Goal: Task Accomplishment & Management: Use online tool/utility

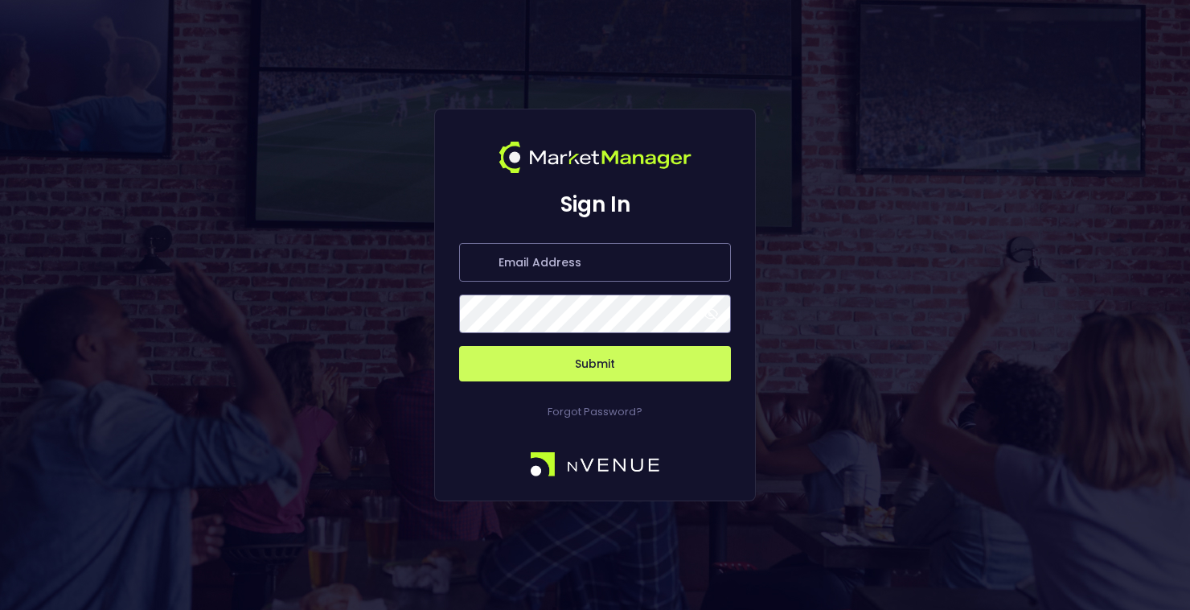
type input "[PERSON_NAME][EMAIL_ADDRESS][DOMAIN_NAME]"
click at [608, 358] on button "Submit" at bounding box center [595, 363] width 272 height 35
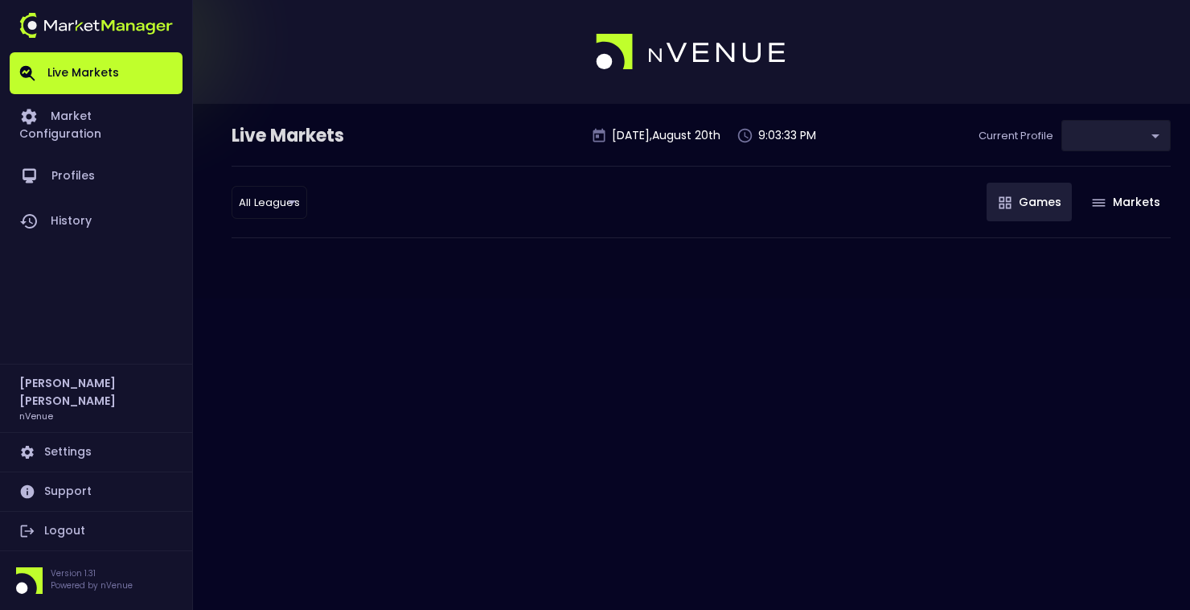
type input "d66ee90f-df8e-430e-a05c-aaf70ad95ad9"
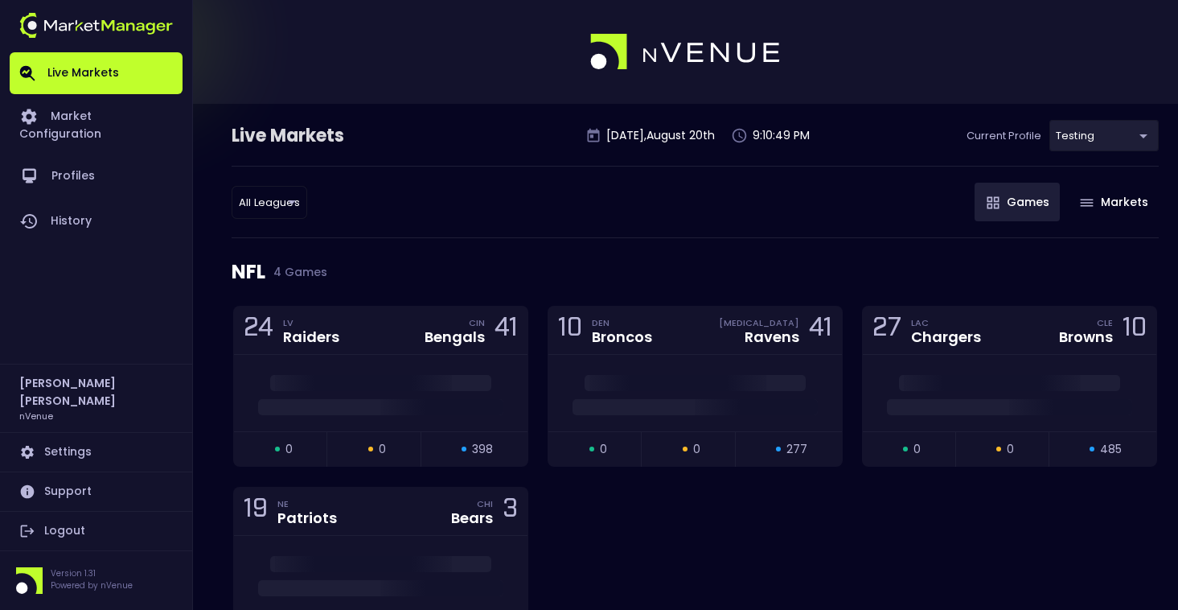
click at [314, 206] on div "All Leagues all leagues ​ Games Markets" at bounding box center [695, 202] width 927 height 72
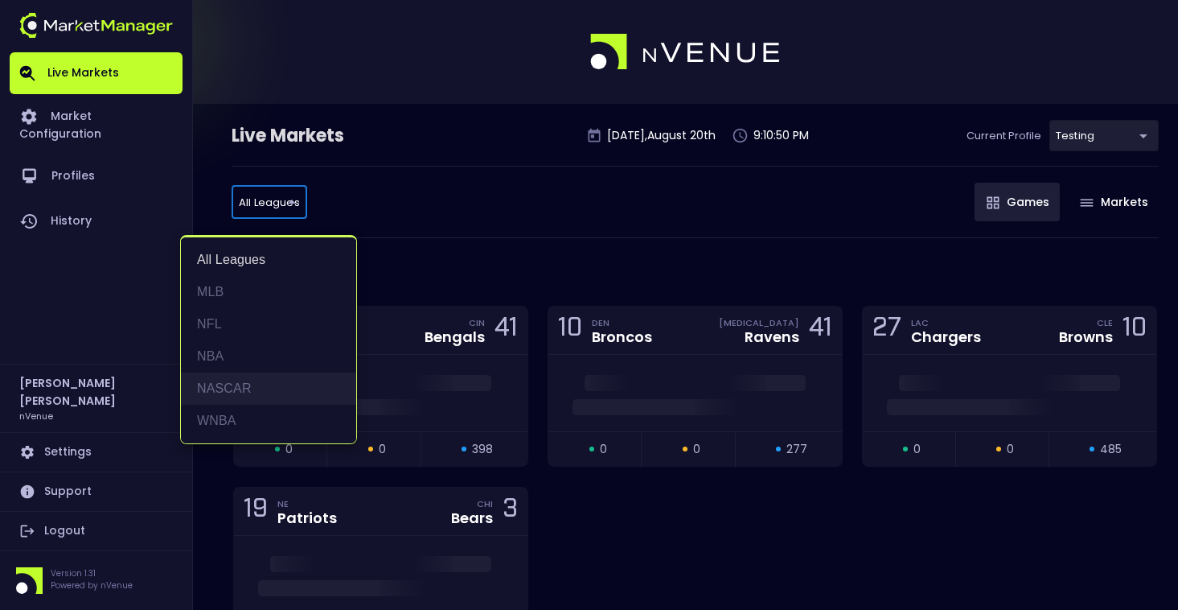
click at [239, 404] on li "NASCAR" at bounding box center [268, 388] width 175 height 32
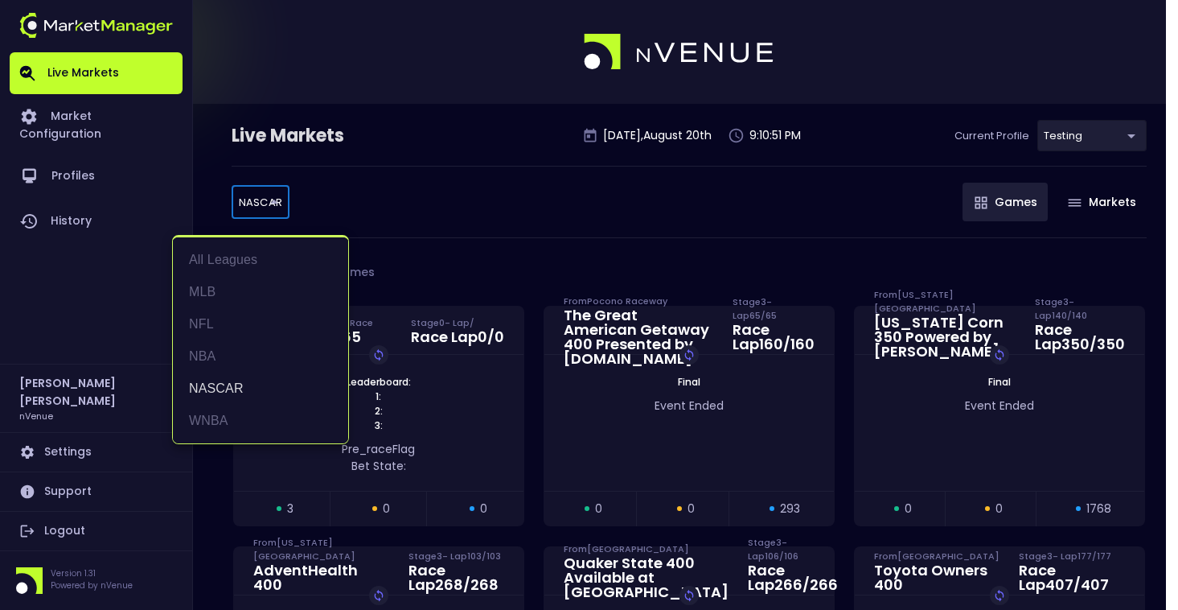
click at [268, 200] on body "Live Markets Market Configuration Profiles History [PERSON_NAME] nVenue Setting…" at bounding box center [589, 514] width 1178 height 1028
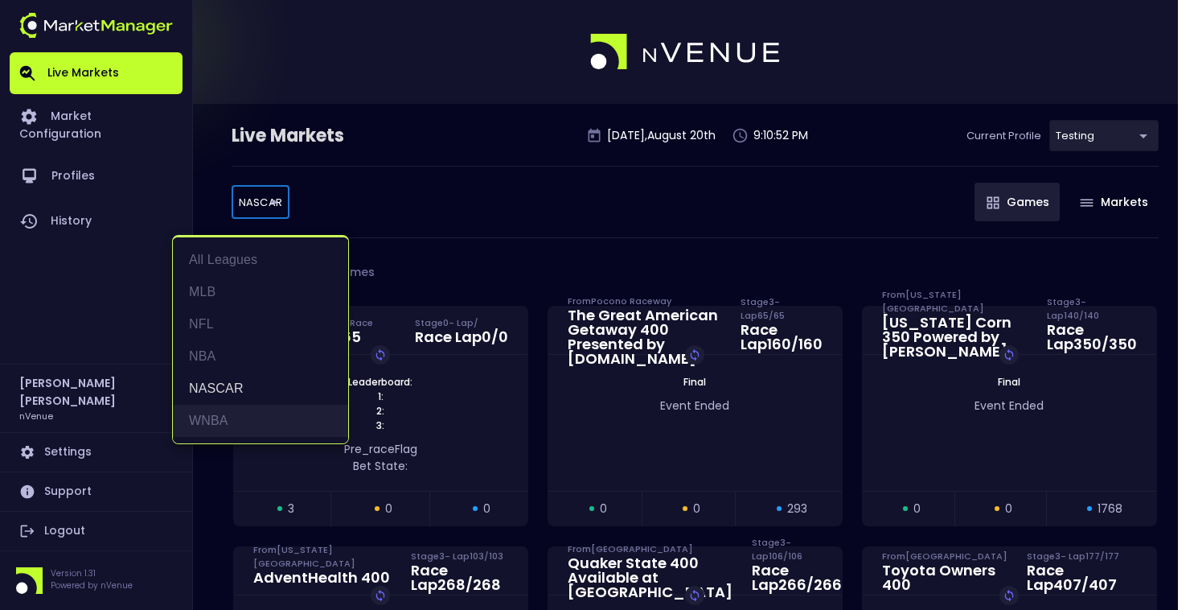
click at [243, 416] on li "WNBA" at bounding box center [260, 421] width 175 height 32
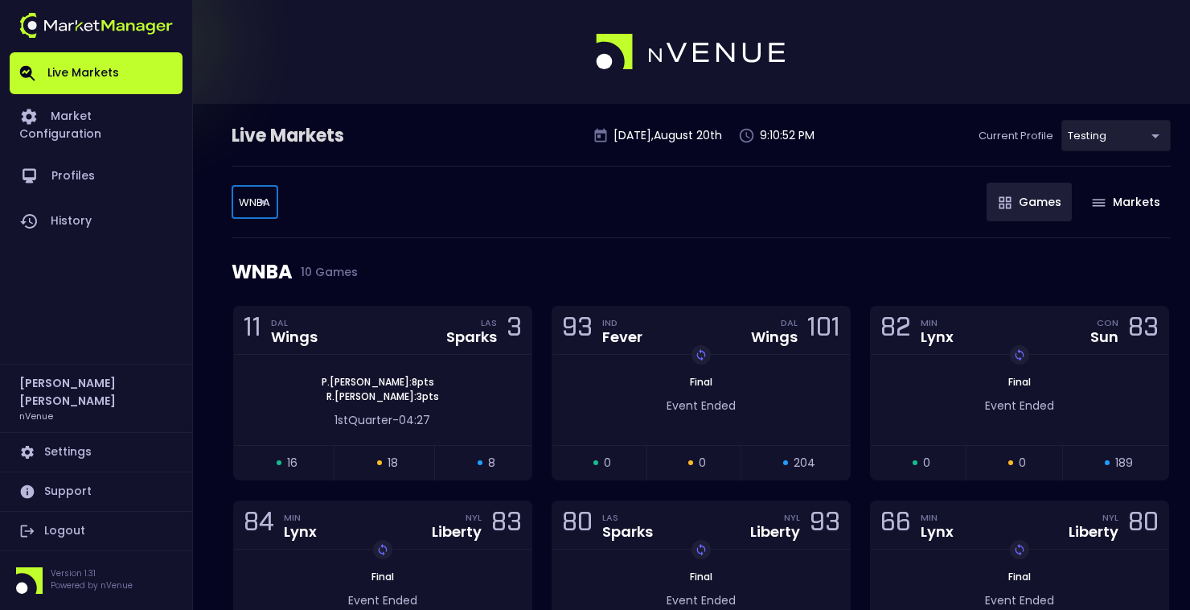
type input "WNBA"
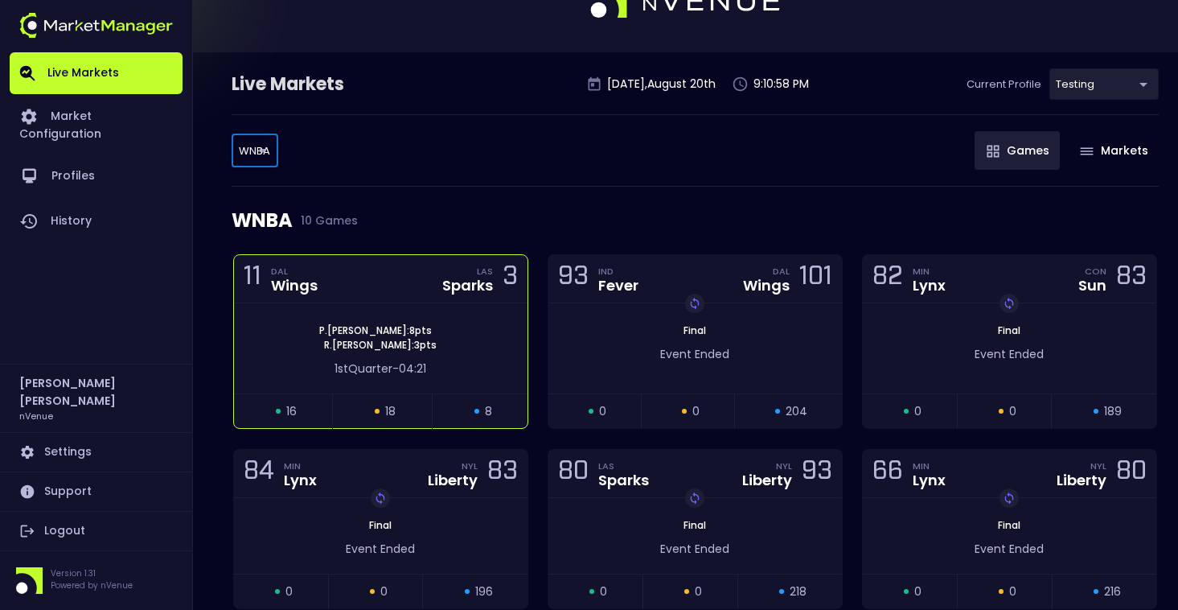
scroll to position [80, 0]
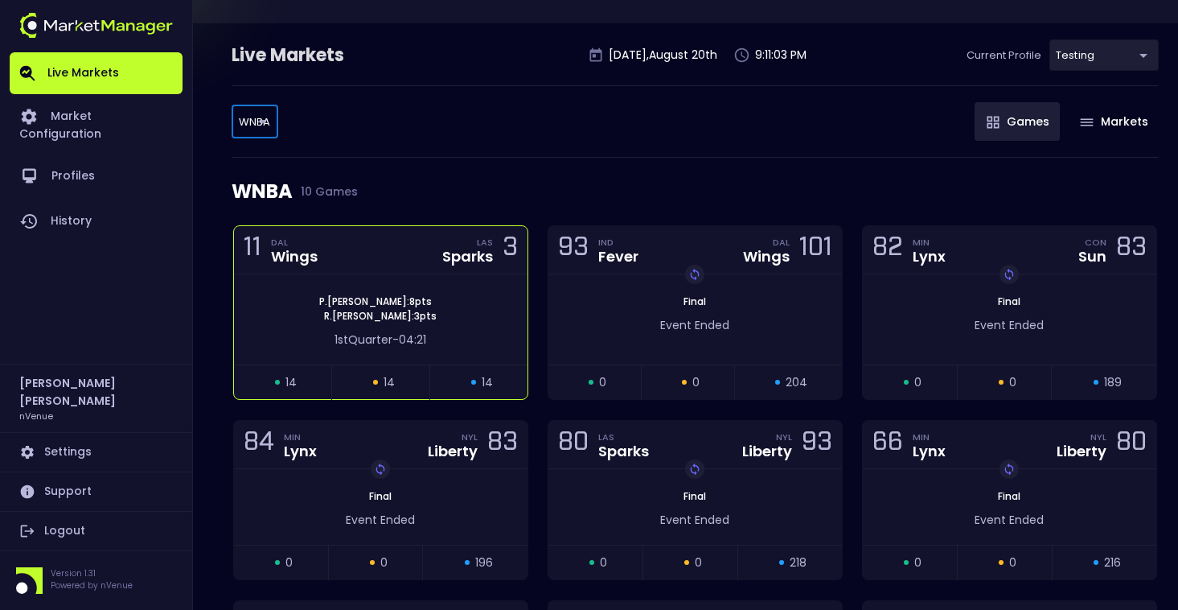
click at [372, 244] on div "11 DAL Wings LAS Sparks 3" at bounding box center [381, 250] width 294 height 48
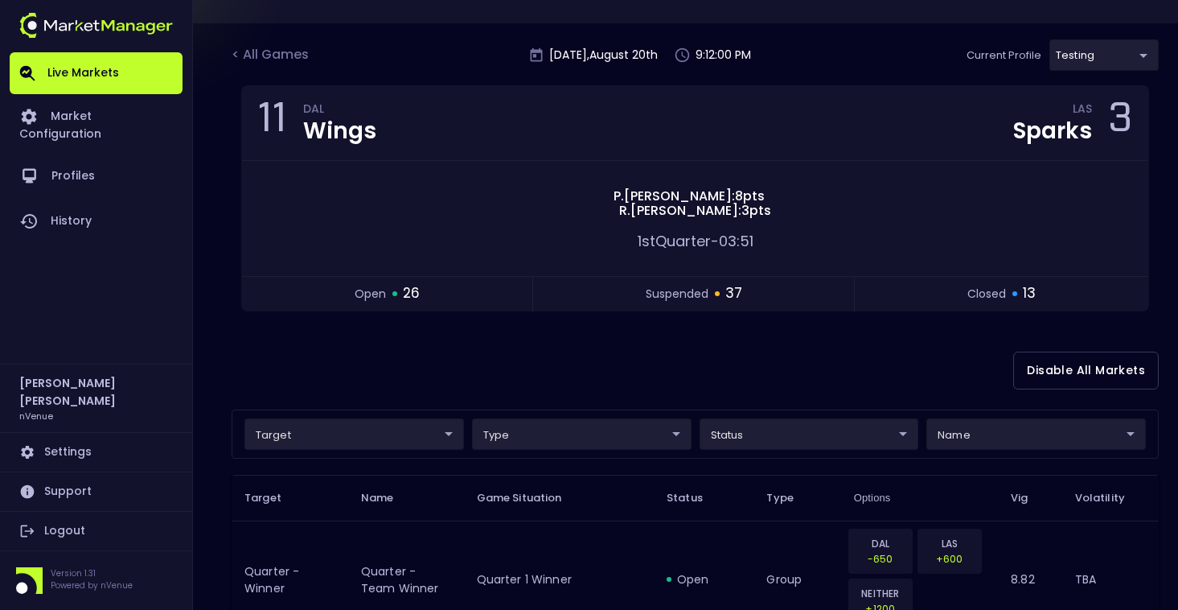
click at [158, 234] on div "Live Markets Market Configuration Profiles History" at bounding box center [96, 207] width 173 height 311
click at [233, 313] on div "11 DAL Wings LAS Sparks 3 [PERSON_NAME] : 8 pts [PERSON_NAME] : 3 pts 1st Quart…" at bounding box center [695, 208] width 927 height 246
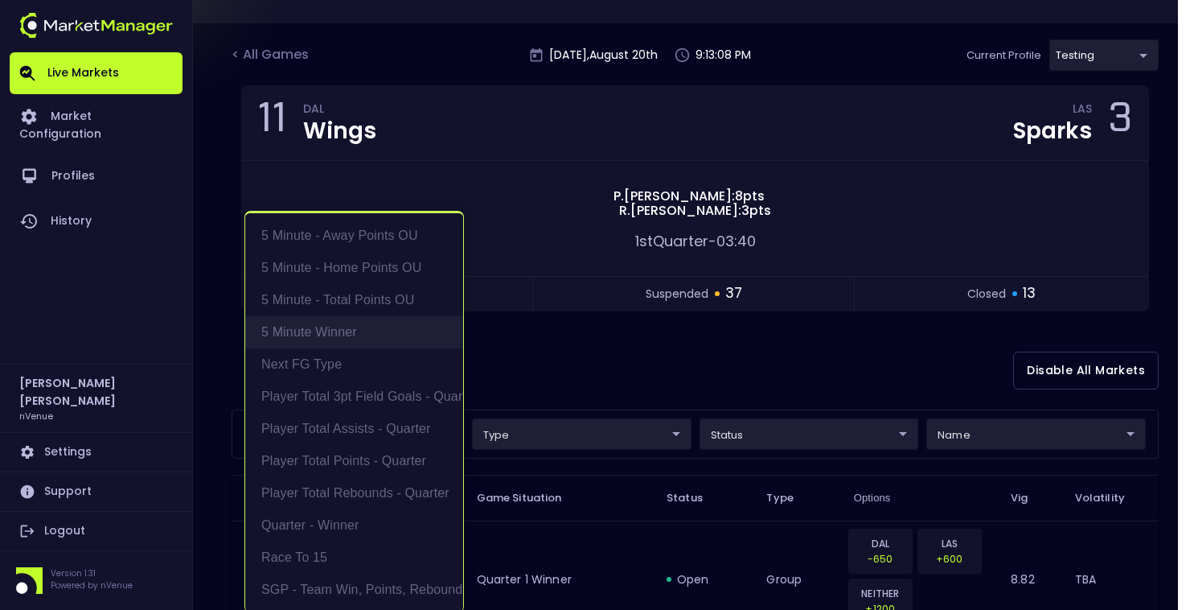
click at [303, 327] on li "5 Minute Winner" at bounding box center [354, 332] width 218 height 32
type input "5 Minute Winner"
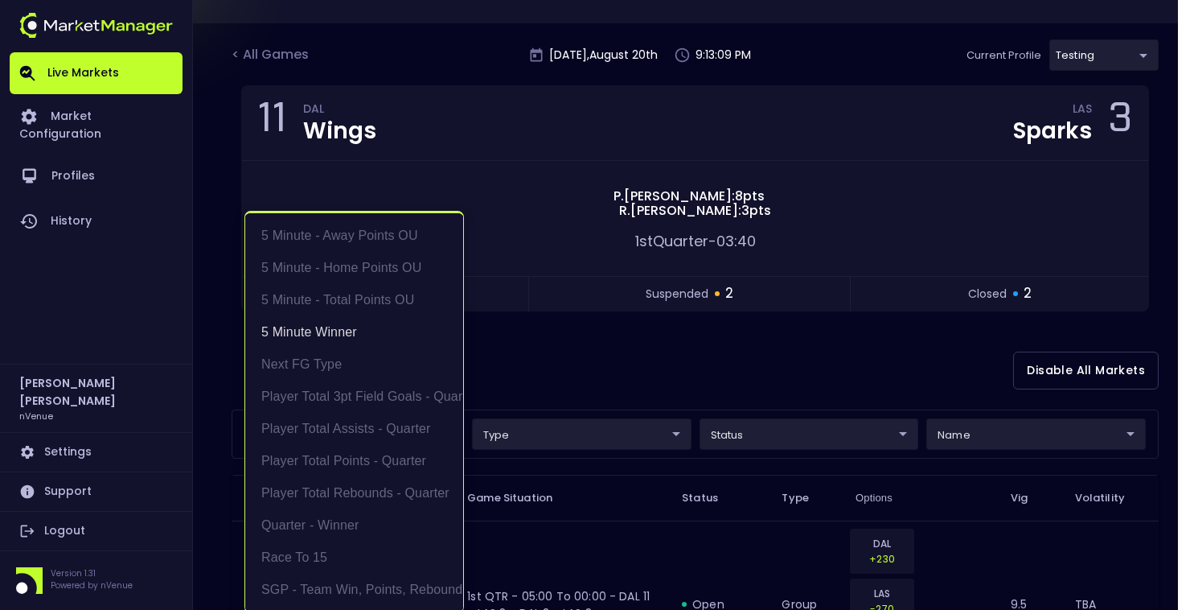
click at [795, 379] on div at bounding box center [595, 305] width 1190 height 610
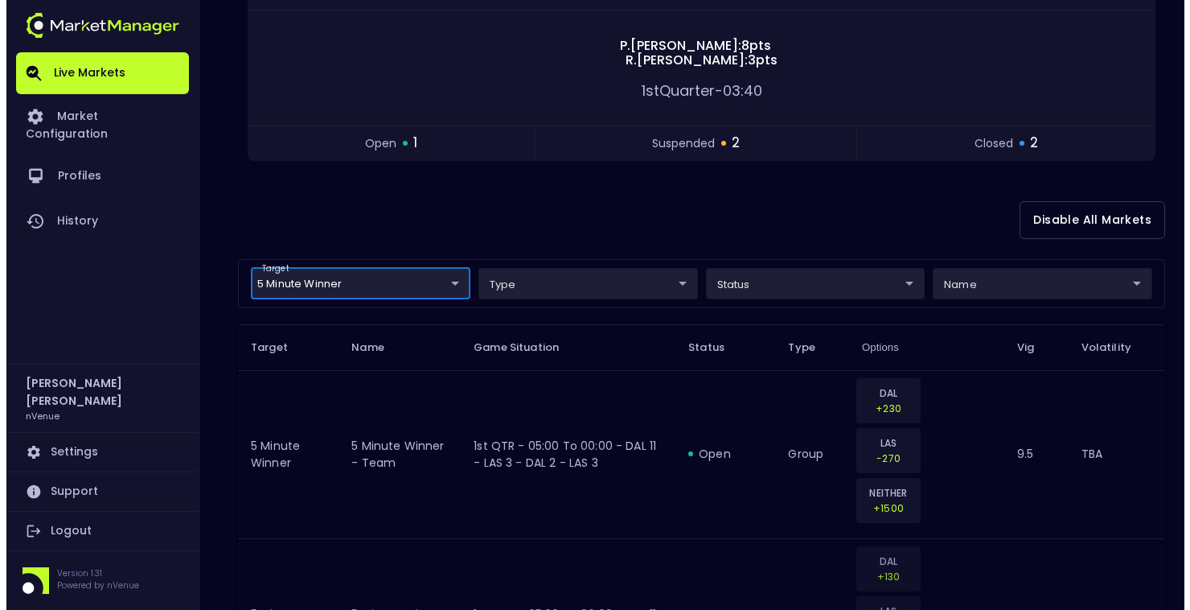
scroll to position [241, 0]
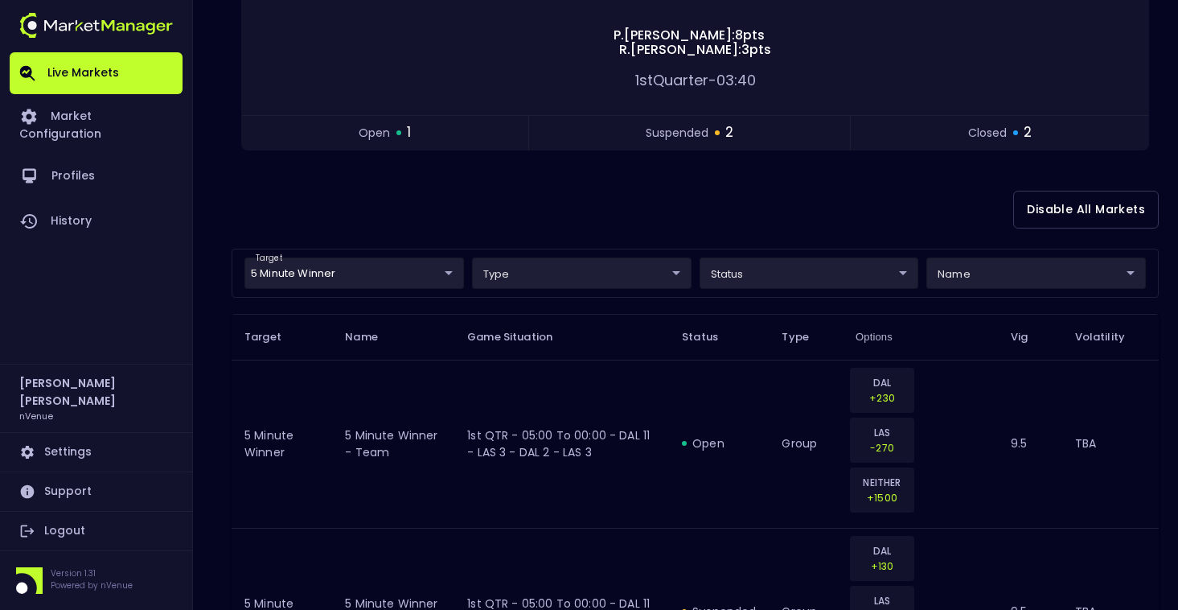
click at [385, 271] on body "Live Markets Market Configuration Profiles History [PERSON_NAME] nVenue Setting…" at bounding box center [589, 520] width 1178 height 1522
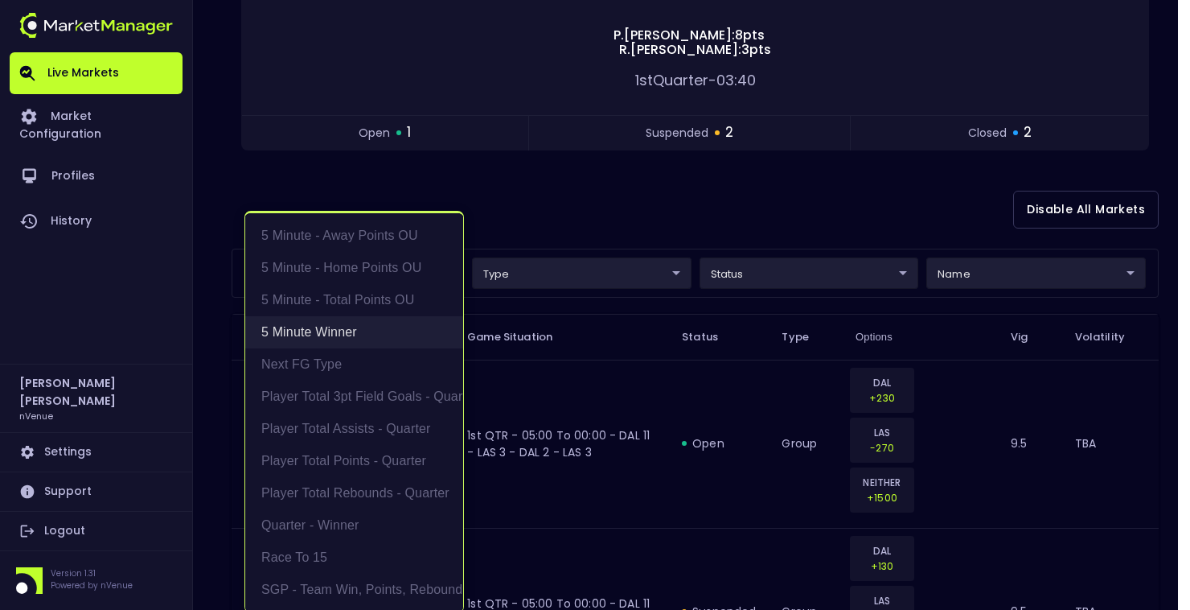
click at [284, 329] on li "5 Minute Winner" at bounding box center [354, 332] width 218 height 32
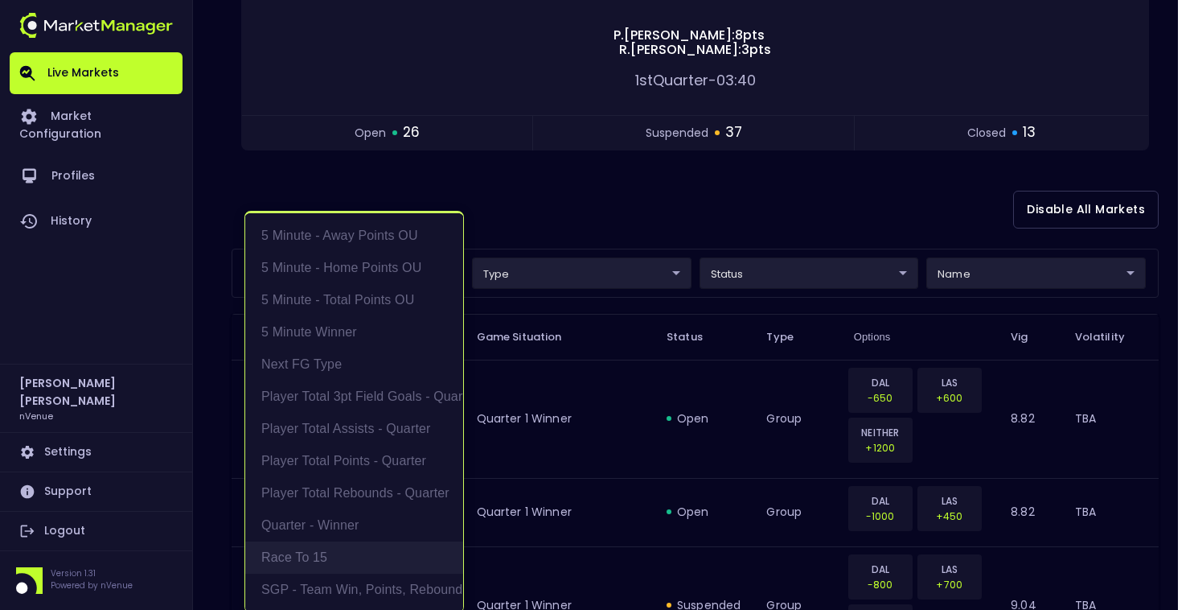
click at [317, 557] on li "Race to 15" at bounding box center [354, 557] width 218 height 32
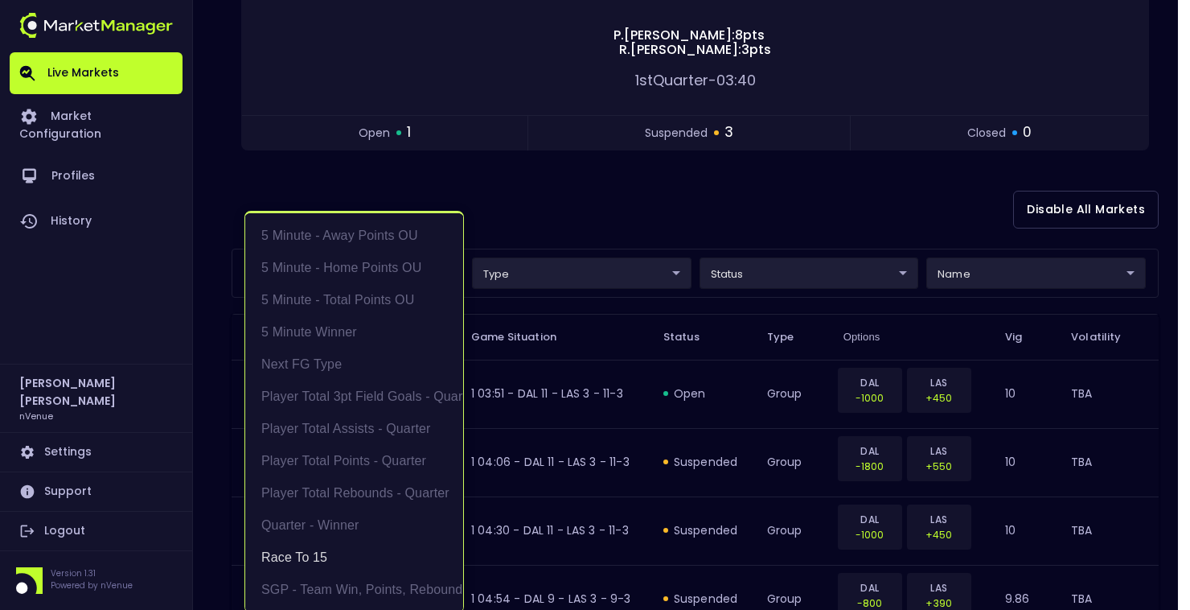
click at [754, 206] on div at bounding box center [595, 305] width 1190 height 610
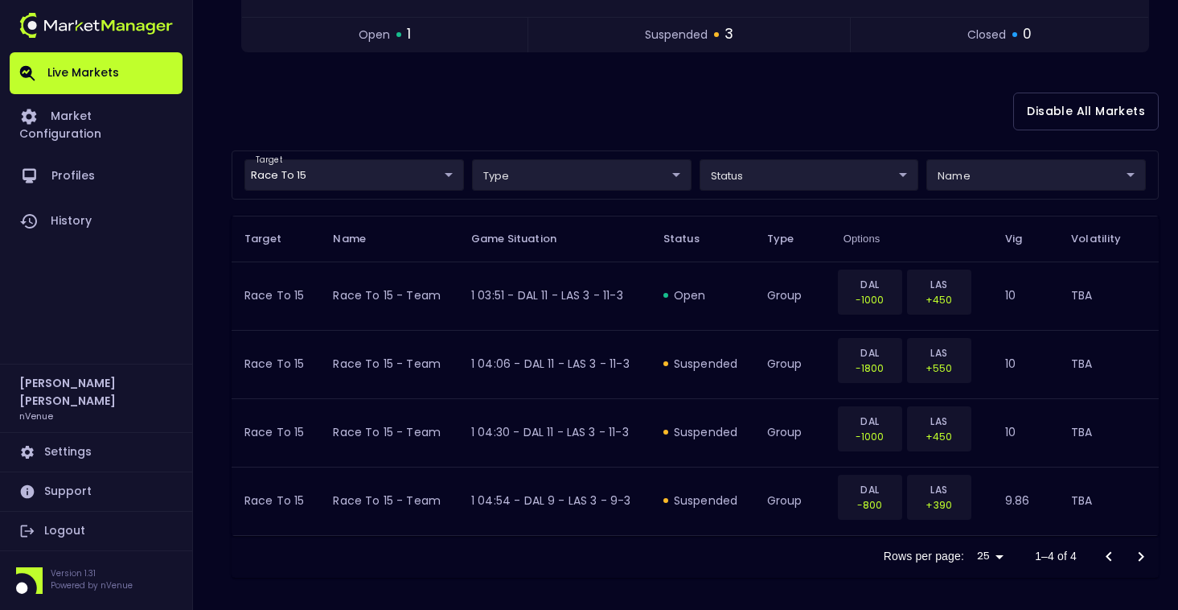
scroll to position [346, 0]
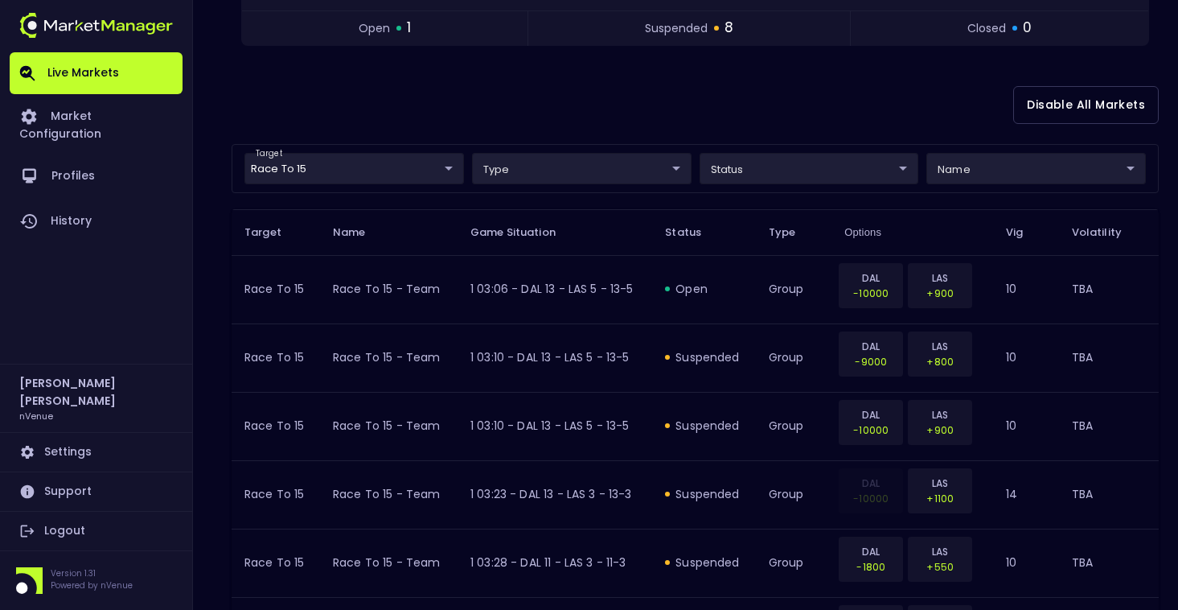
click at [427, 154] on body "Live Markets Market Configuration Profiles History [PERSON_NAME] nVenue Setting…" at bounding box center [589, 302] width 1178 height 1297
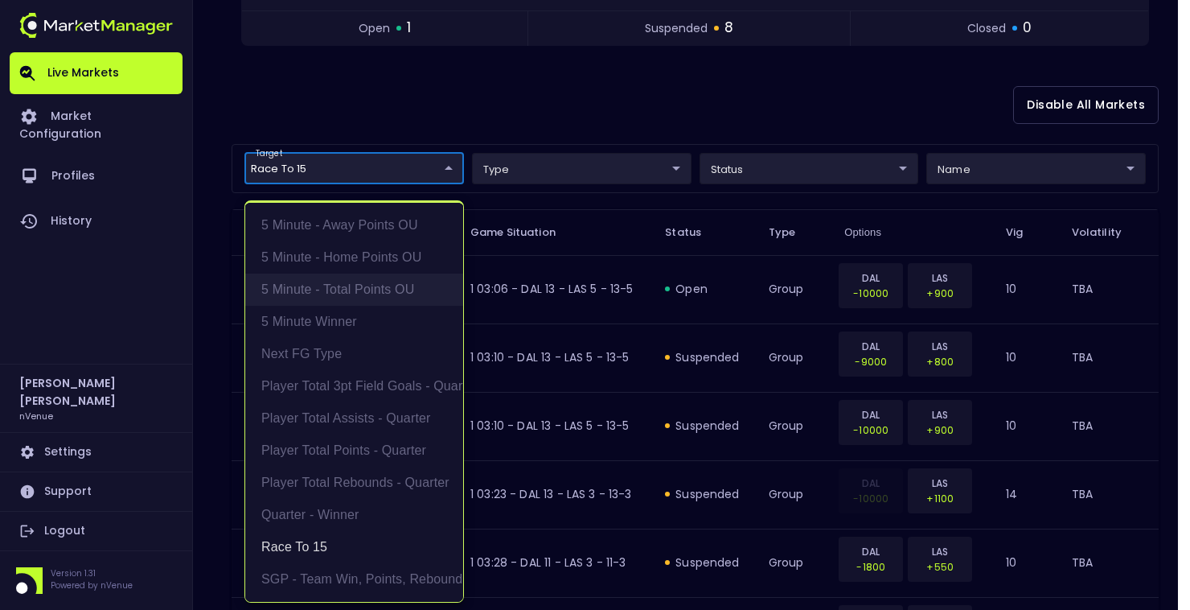
click at [377, 290] on li "5 Minute - Total Points OU" at bounding box center [354, 289] width 218 height 32
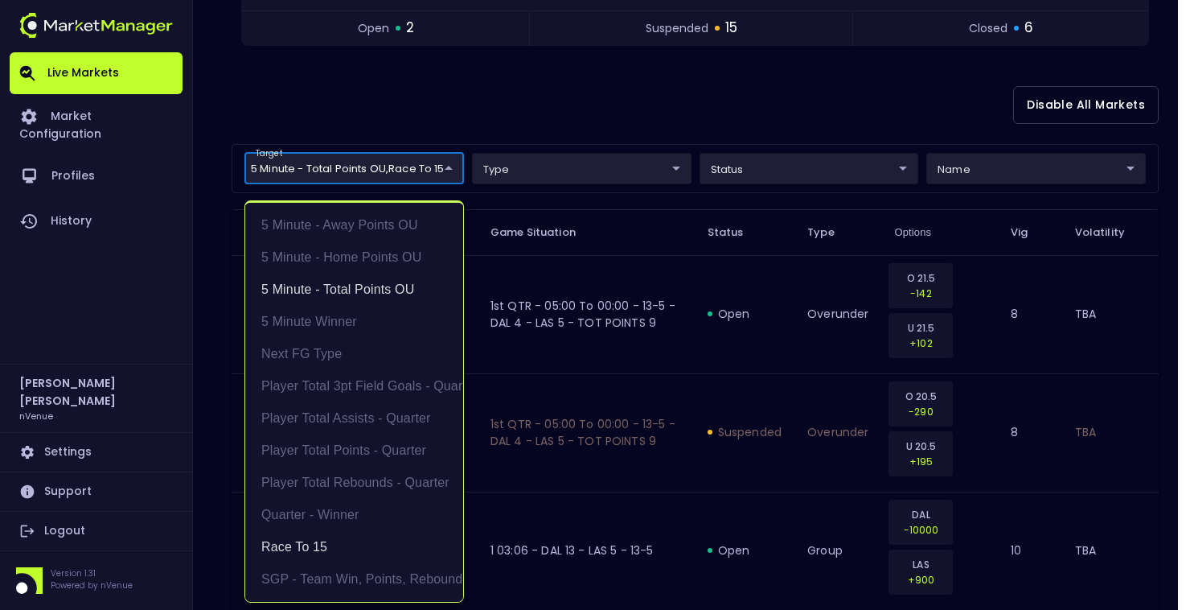
click at [583, 90] on div at bounding box center [595, 305] width 1190 height 610
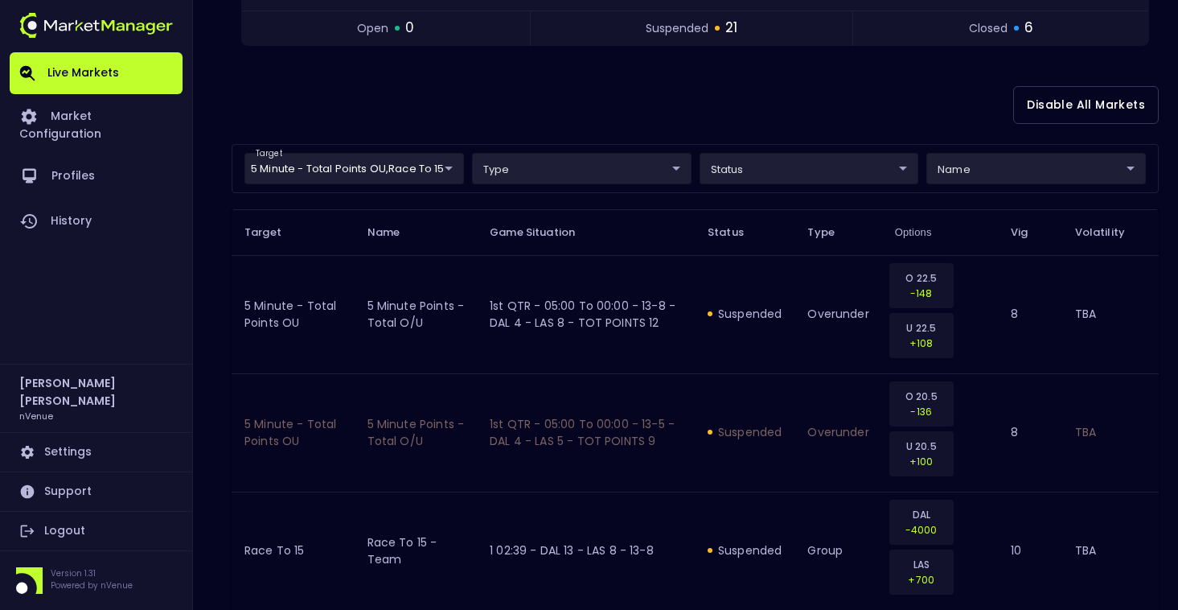
click at [959, 77] on div "Disable All Markets" at bounding box center [695, 105] width 927 height 78
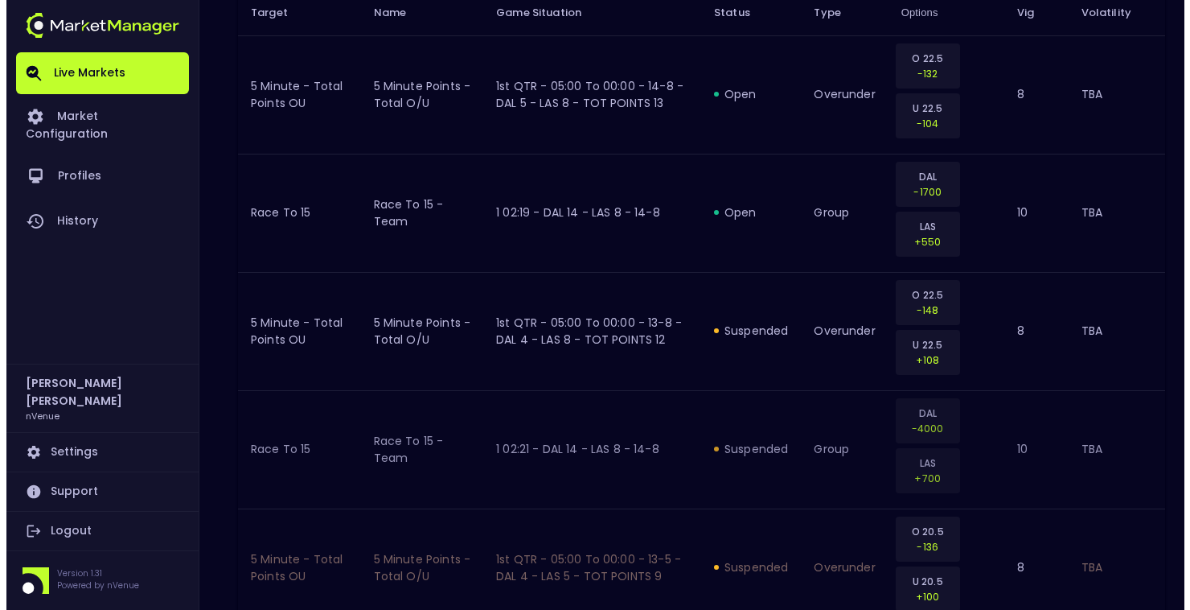
scroll to position [0, 0]
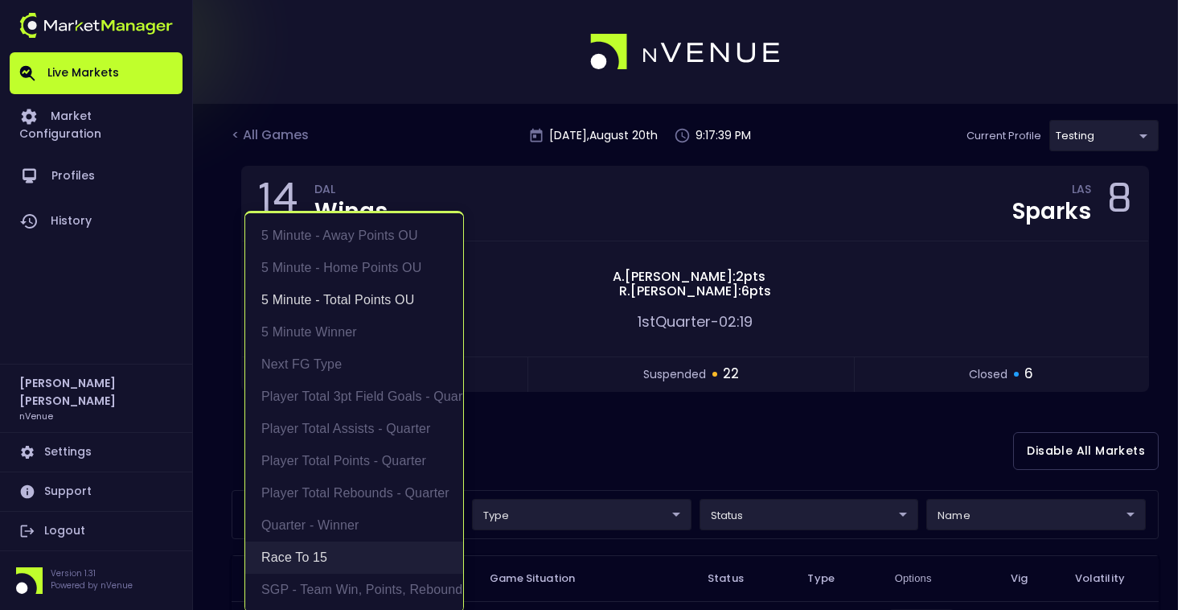
click at [339, 549] on li "Race to 15" at bounding box center [354, 557] width 218 height 32
type input "5 Minute - Total Points OU"
click at [652, 425] on div at bounding box center [595, 305] width 1190 height 610
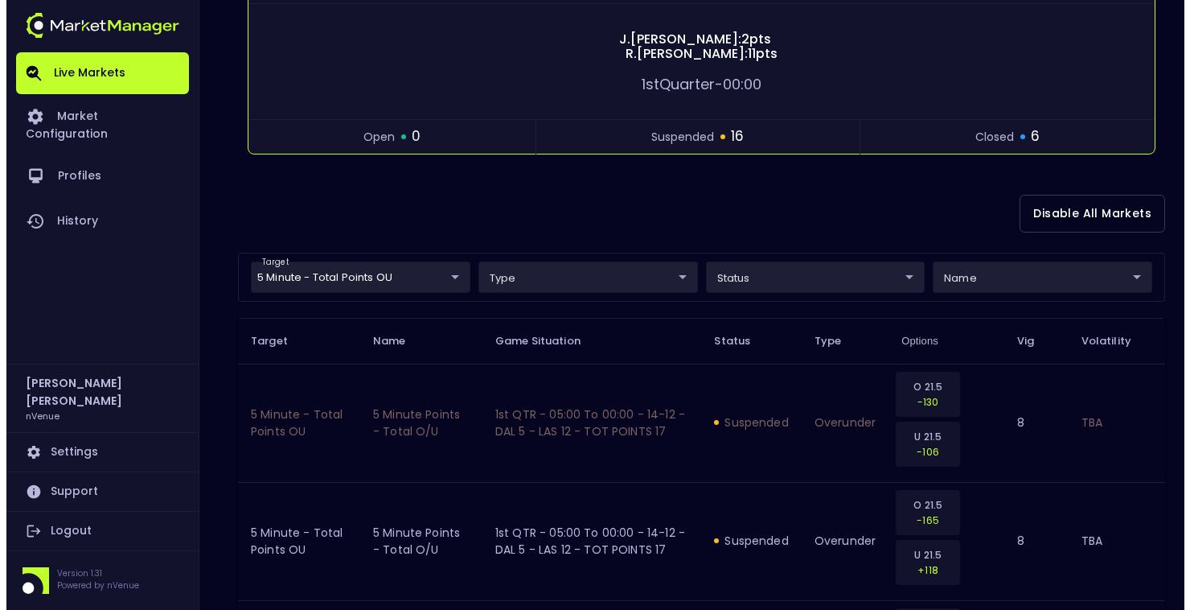
scroll to position [241, 0]
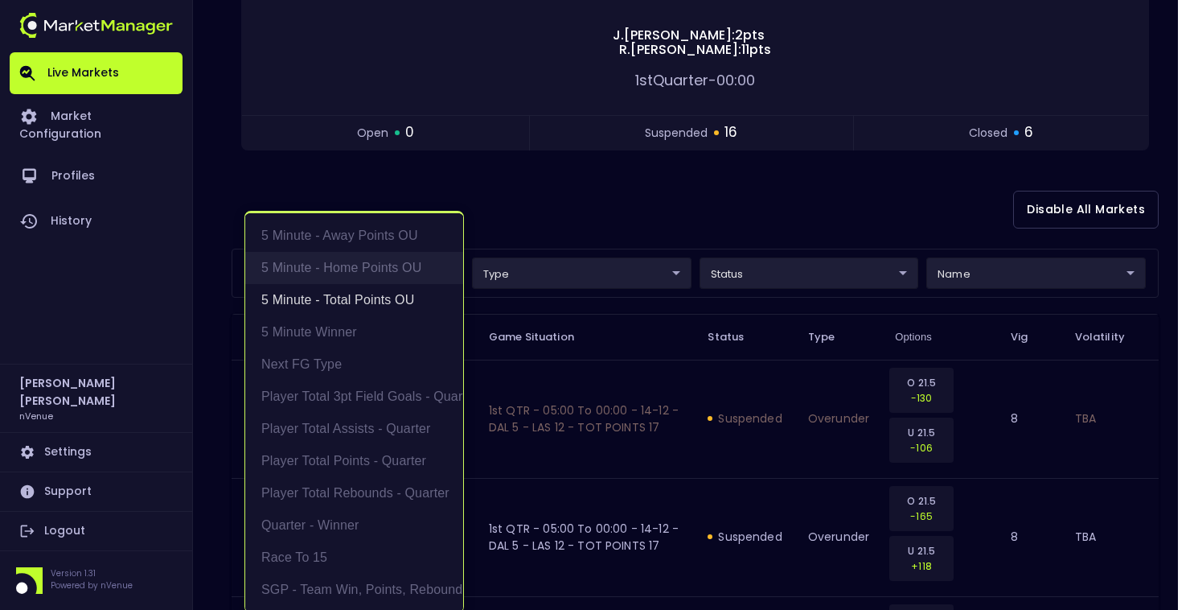
click at [361, 290] on li "5 Minute - Total Points OU" at bounding box center [354, 300] width 218 height 32
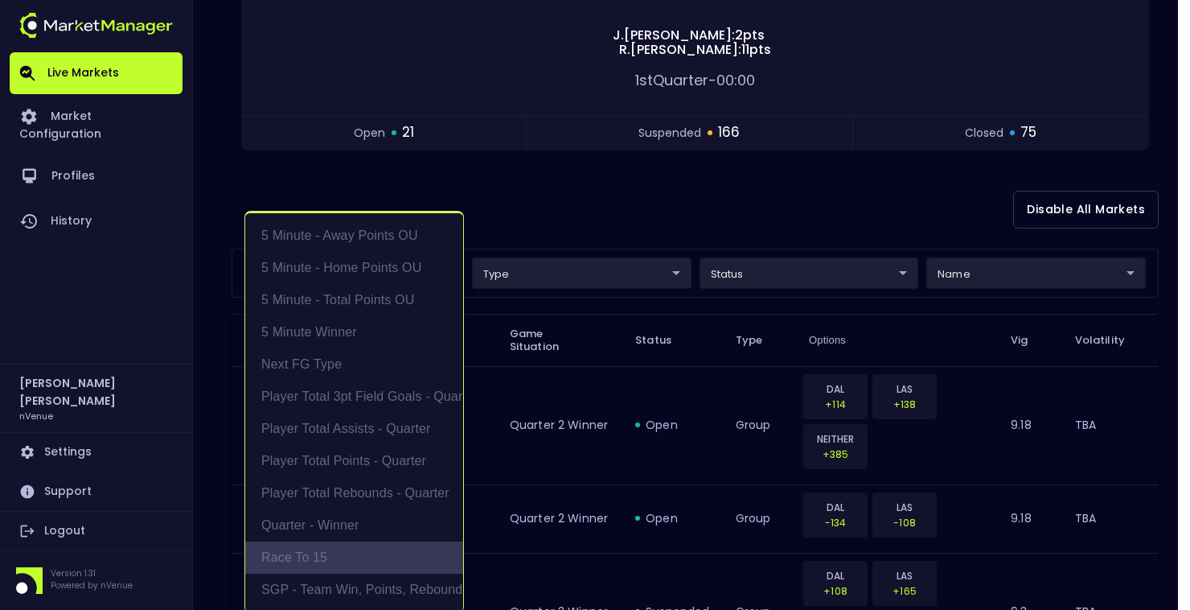
click at [334, 544] on li "Race to 15" at bounding box center [354, 557] width 218 height 32
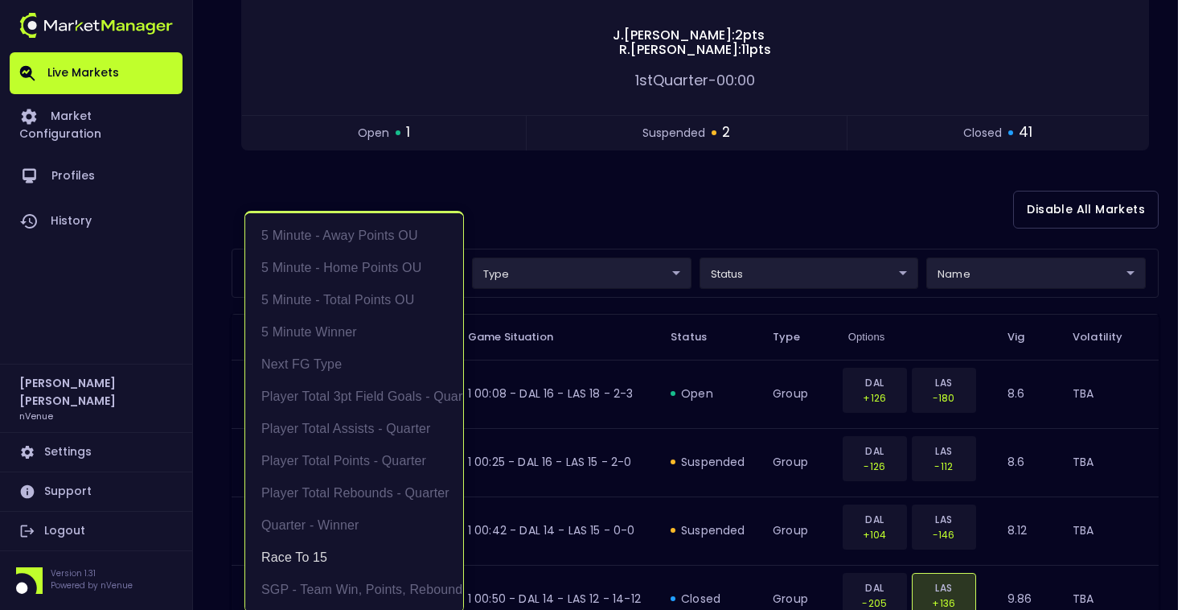
click at [806, 188] on div at bounding box center [595, 305] width 1190 height 610
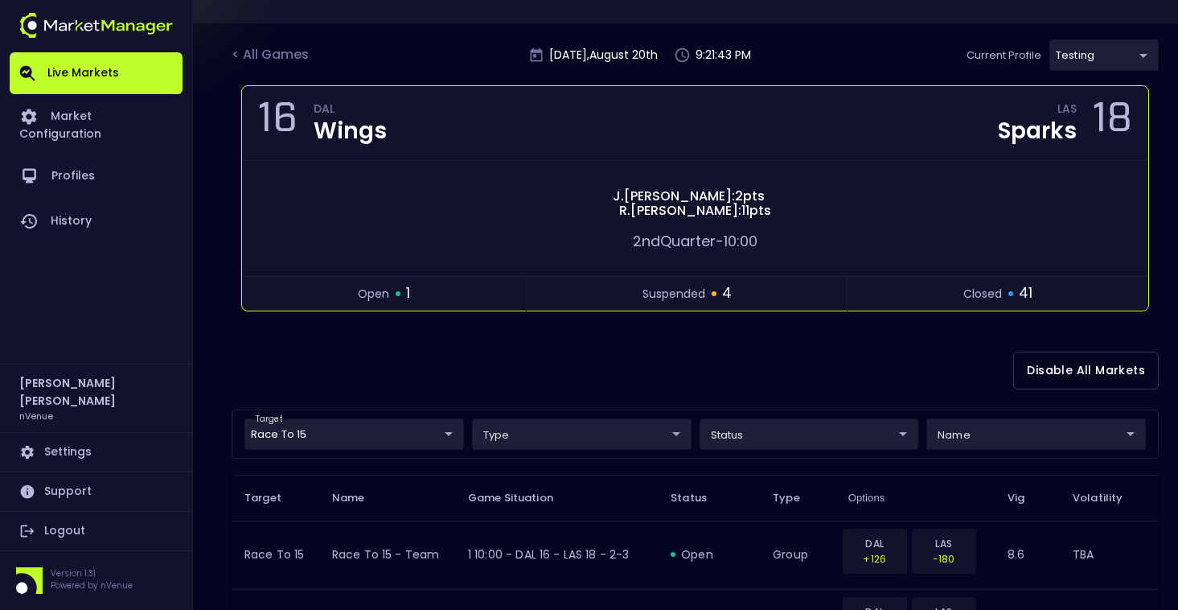
scroll to position [0, 0]
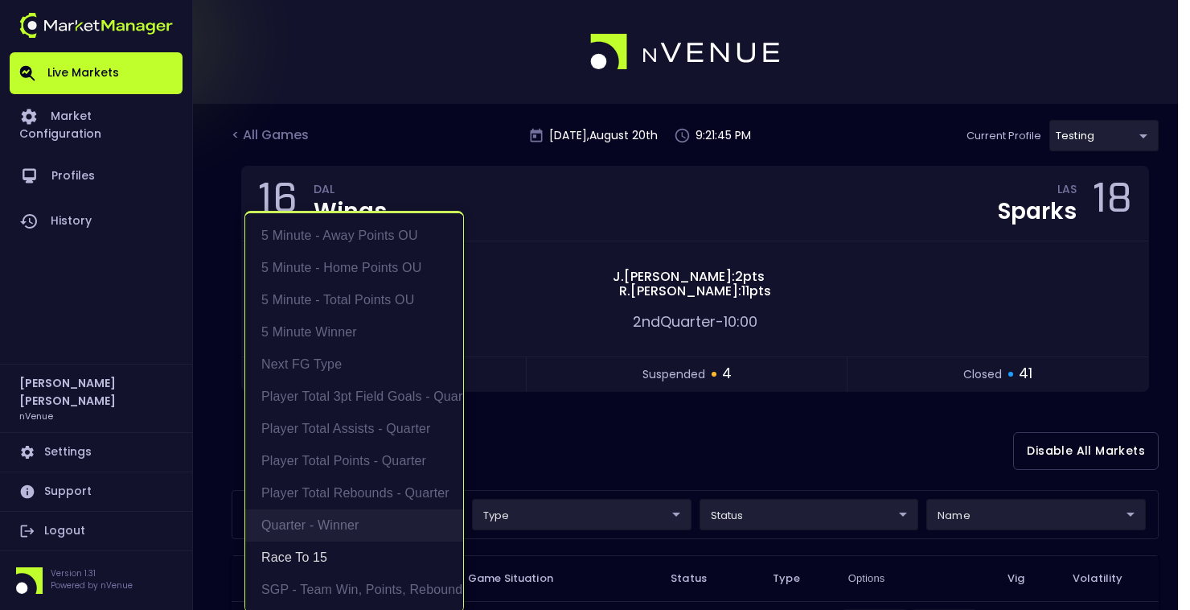
click at [331, 540] on li "Quarter - Winner" at bounding box center [354, 525] width 218 height 32
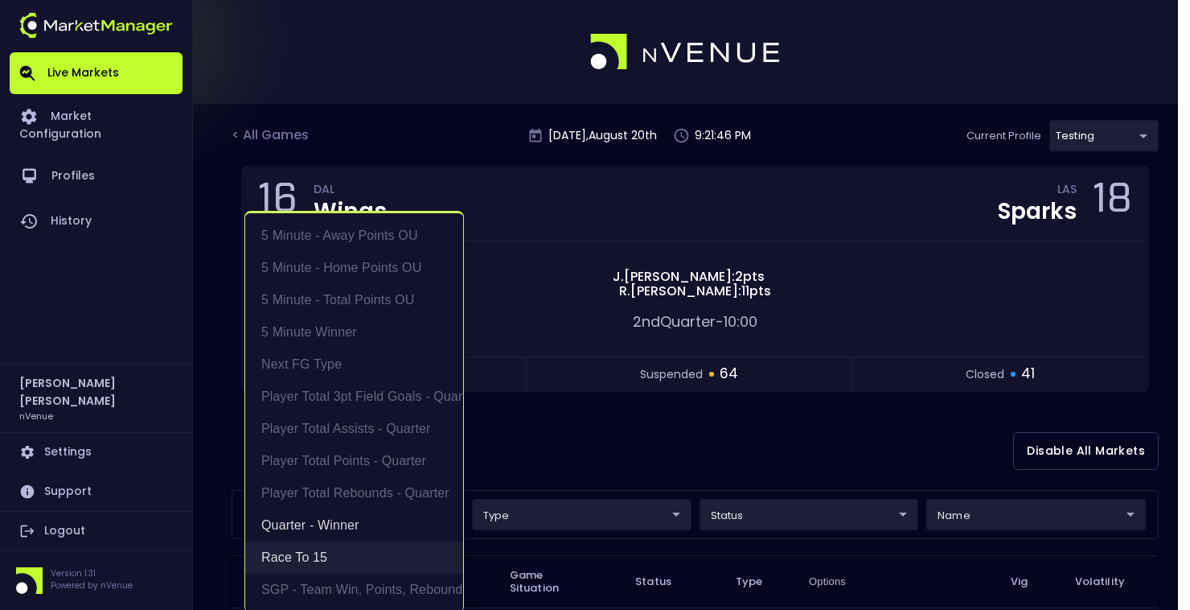
click at [328, 561] on li "Race to 15" at bounding box center [354, 557] width 218 height 32
type input "Quarter - Winner"
click at [300, 519] on li "Quarter - Winner" at bounding box center [354, 525] width 218 height 32
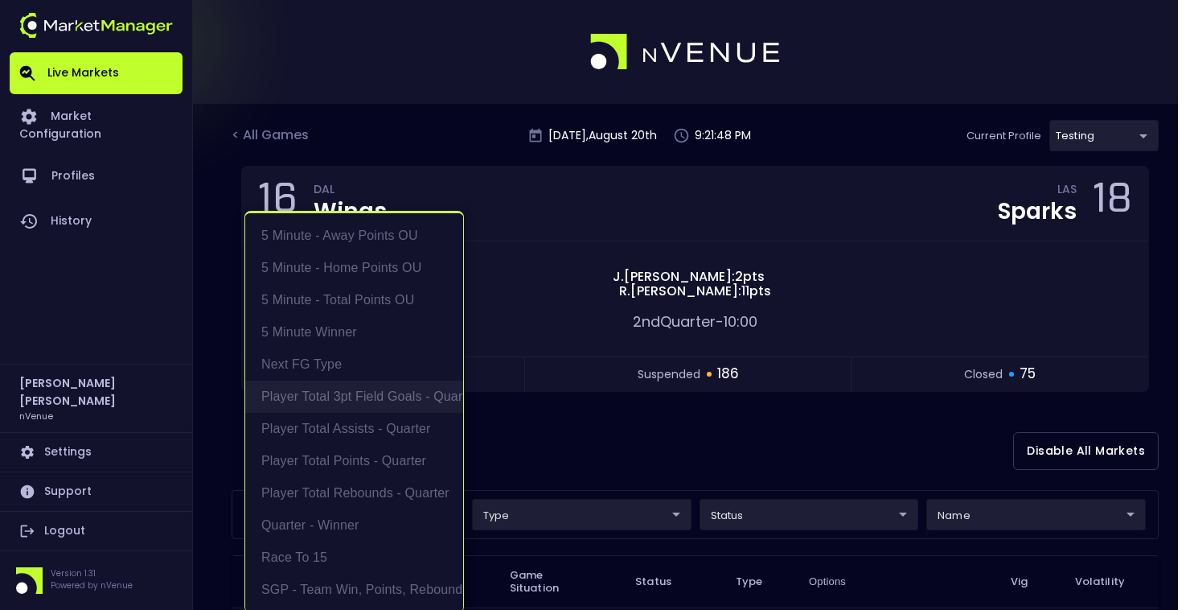
click at [379, 390] on li "Player Total 3pt Field Goals - Quarter" at bounding box center [354, 396] width 218 height 32
click at [357, 421] on li "Player Total Assists - Quarter" at bounding box center [354, 429] width 218 height 32
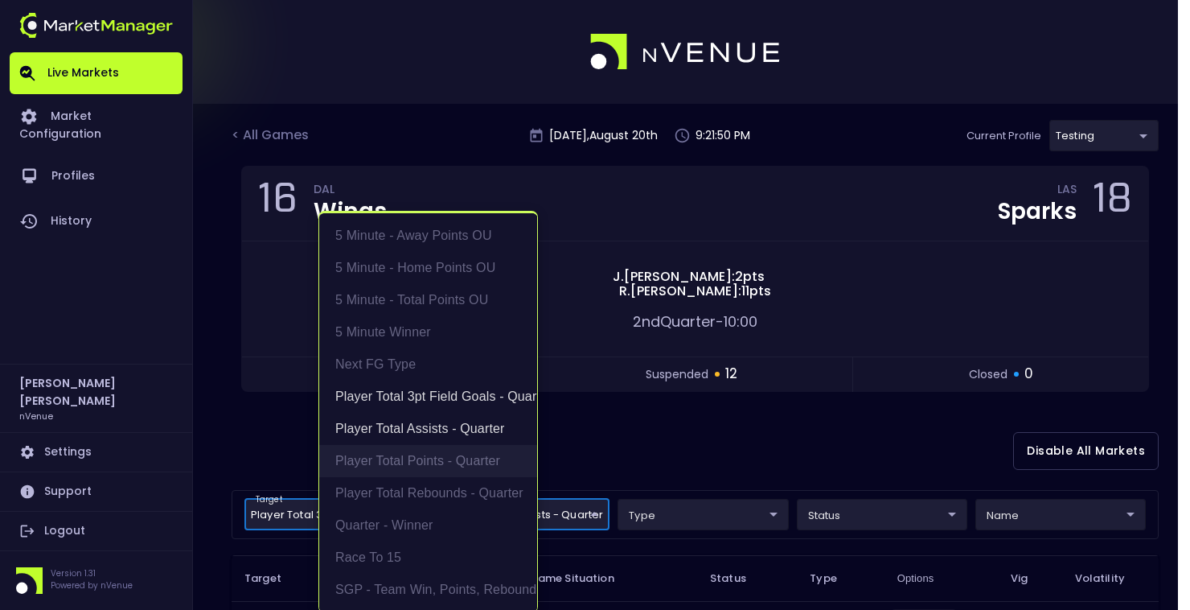
click at [405, 459] on li "Player Total Points - Quarter" at bounding box center [428, 461] width 218 height 32
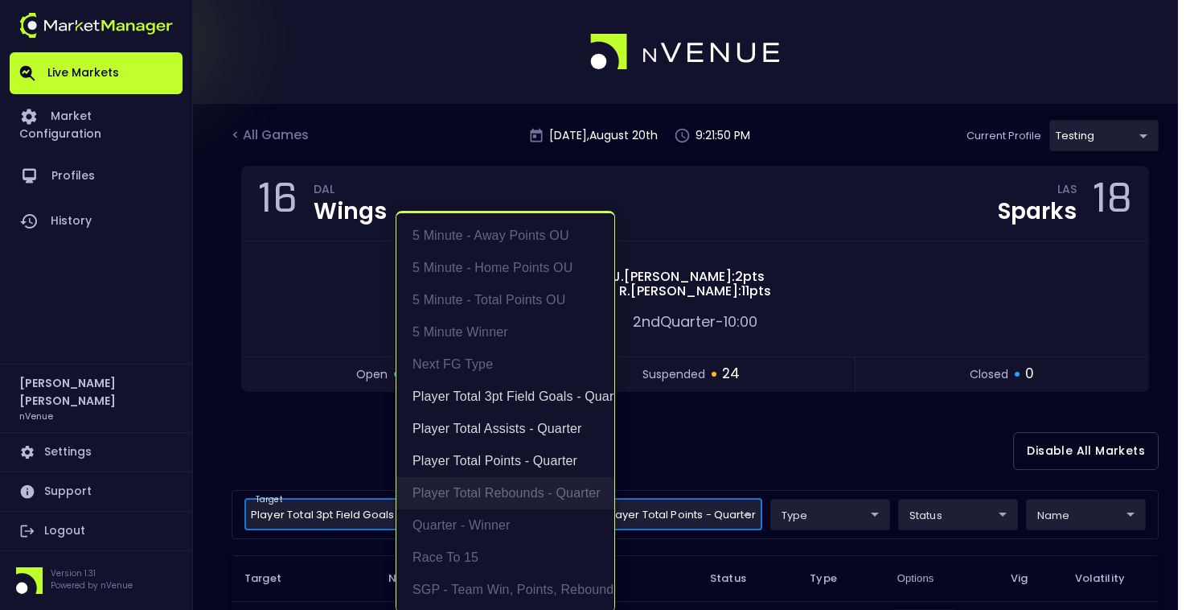
click at [475, 492] on li "Player Total Rebounds - Quarter" at bounding box center [506, 493] width 218 height 32
type input "Player Total 3pt Field Goals - Quarter,Player Total Assists - Quarter,Player To…"
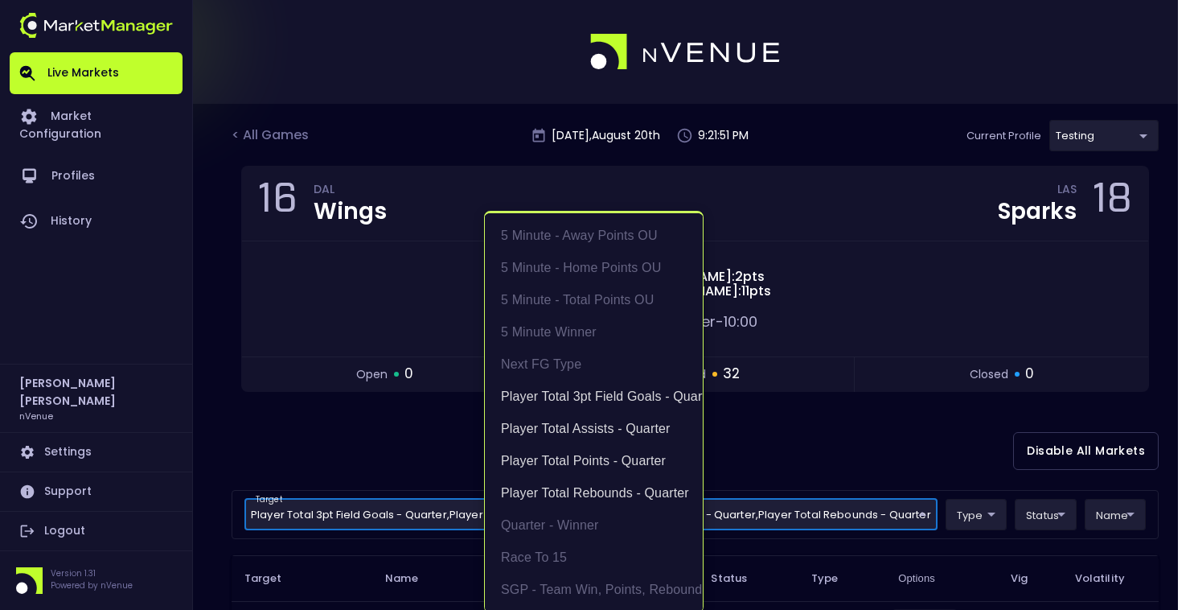
click at [918, 448] on div at bounding box center [595, 305] width 1190 height 610
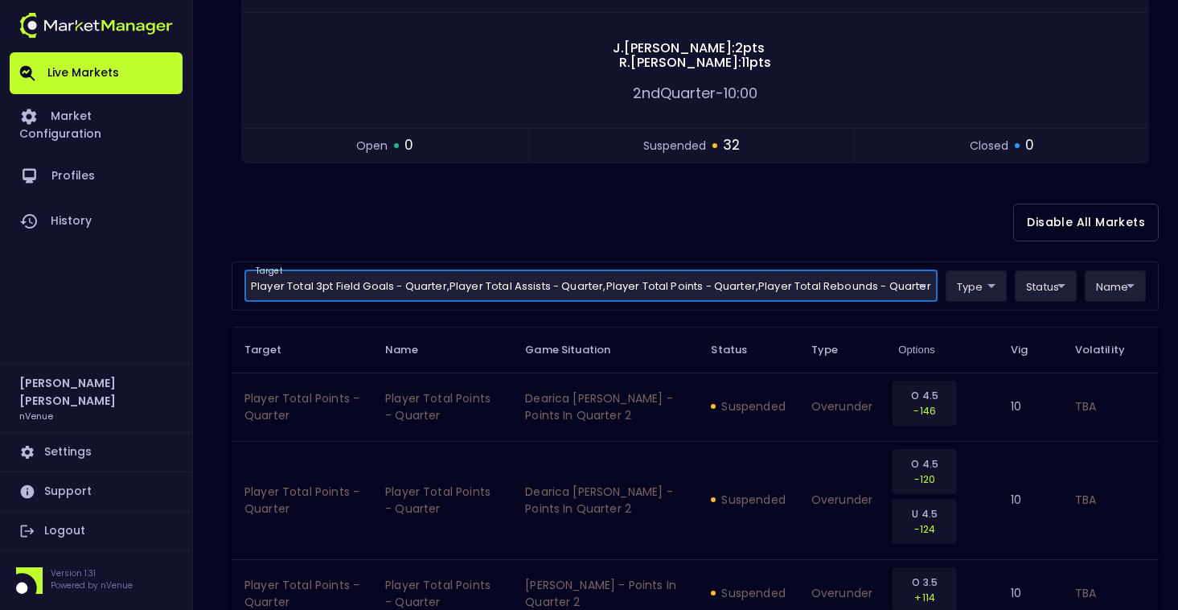
scroll to position [241, 0]
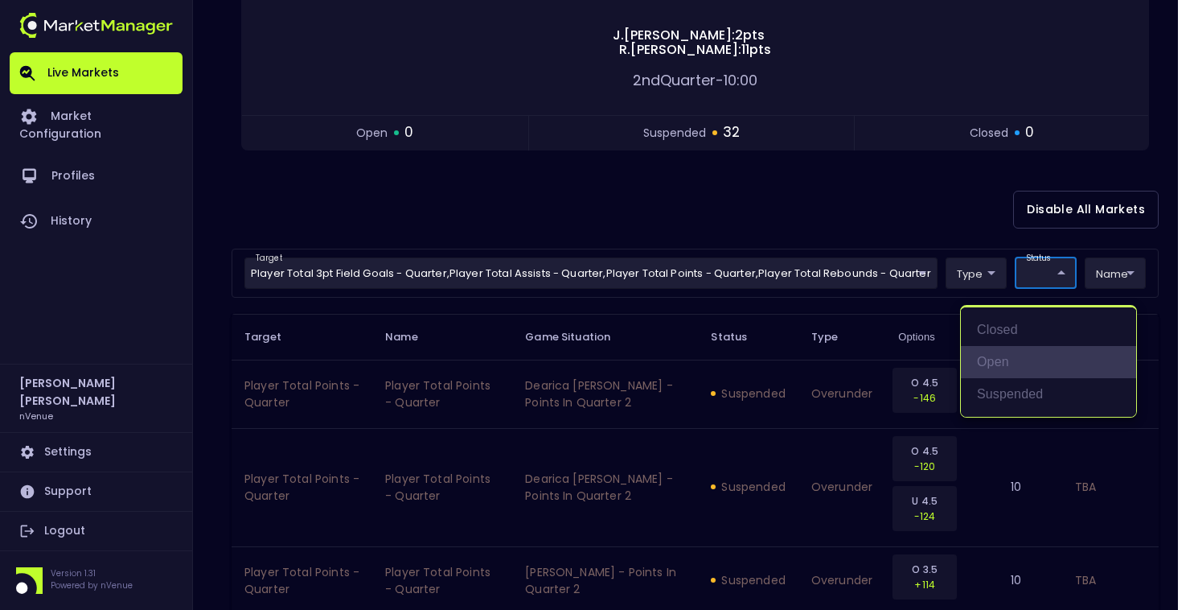
click at [1016, 350] on li "open" at bounding box center [1048, 362] width 175 height 32
type input "open"
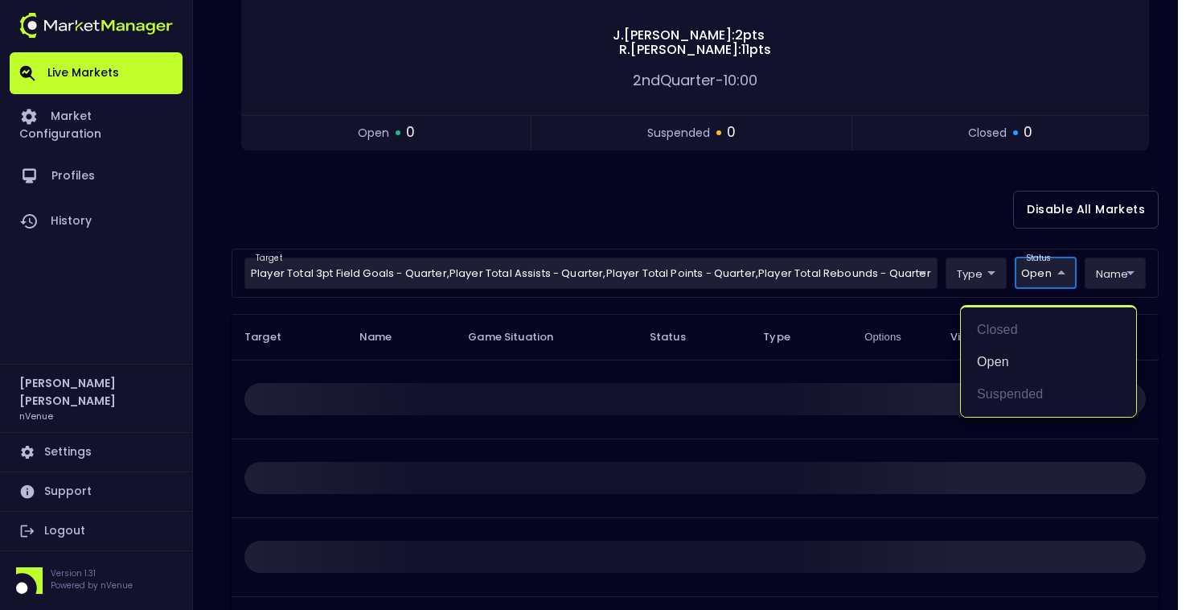
click at [535, 216] on div at bounding box center [595, 305] width 1190 height 610
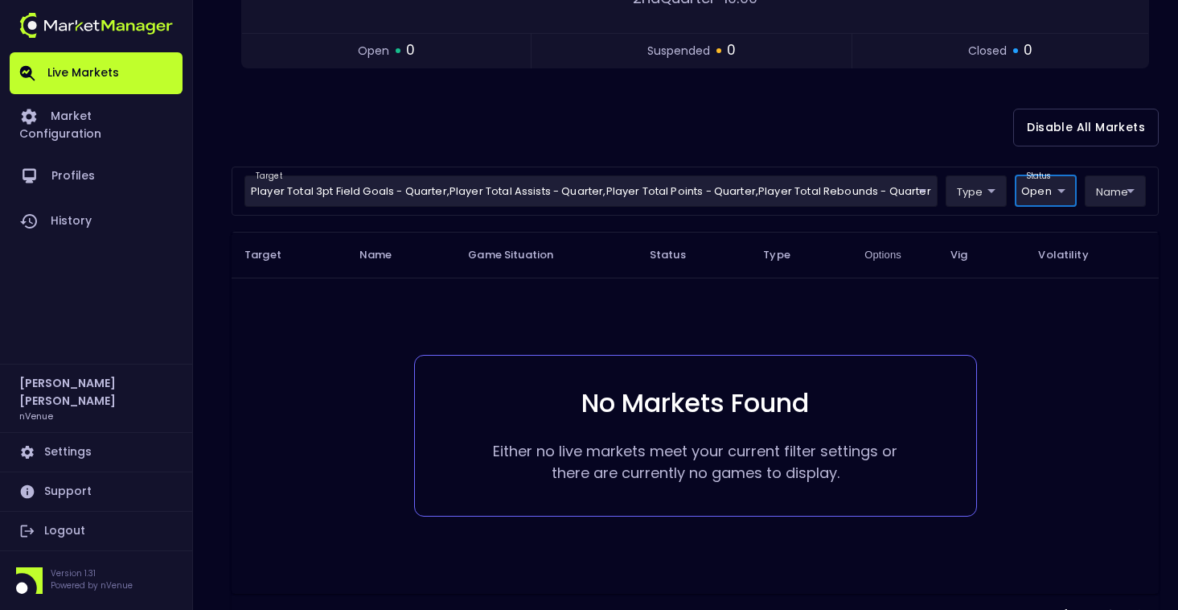
scroll to position [307, 0]
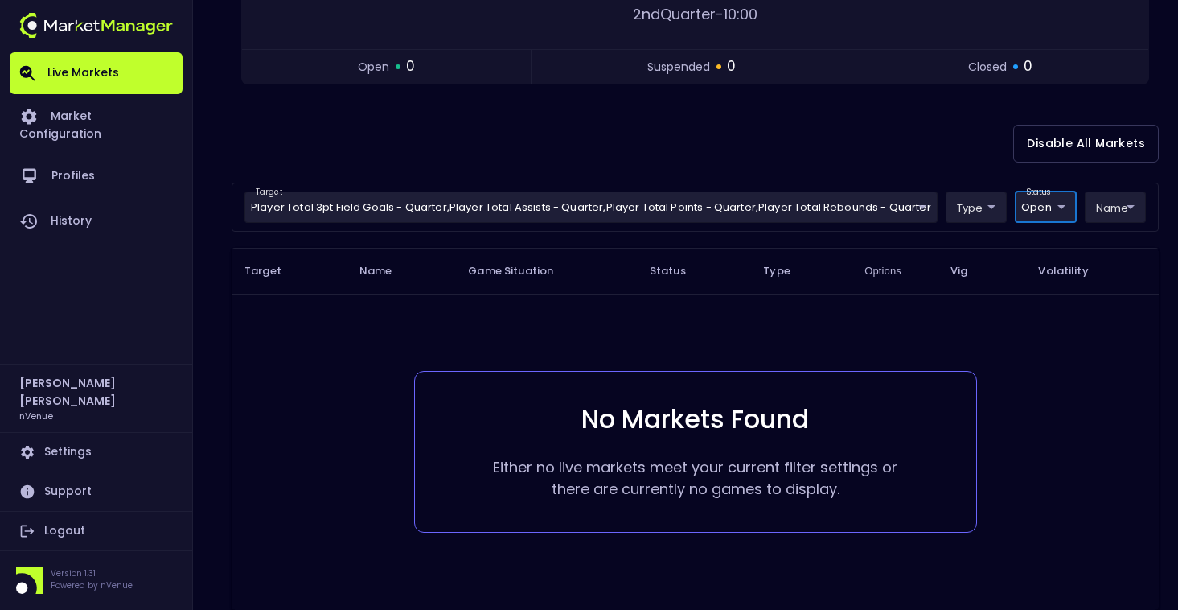
click at [1059, 199] on body "Live Markets Market Configuration Profiles History [PERSON_NAME] nVenue Setting…" at bounding box center [589, 191] width 1178 height 997
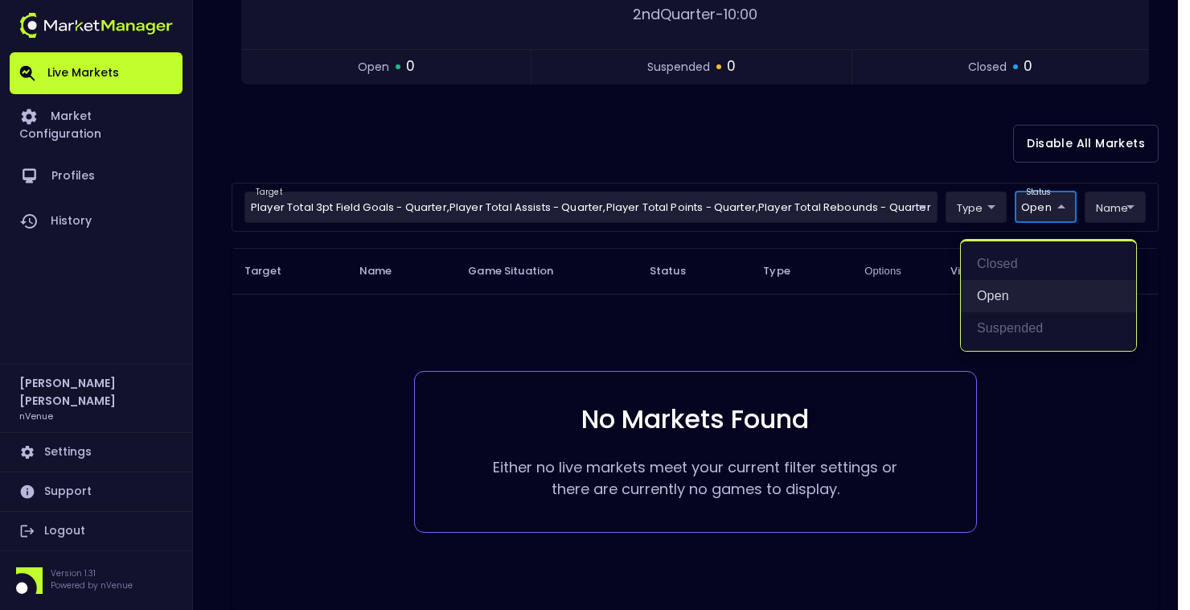
click at [984, 295] on li "open" at bounding box center [1048, 296] width 175 height 32
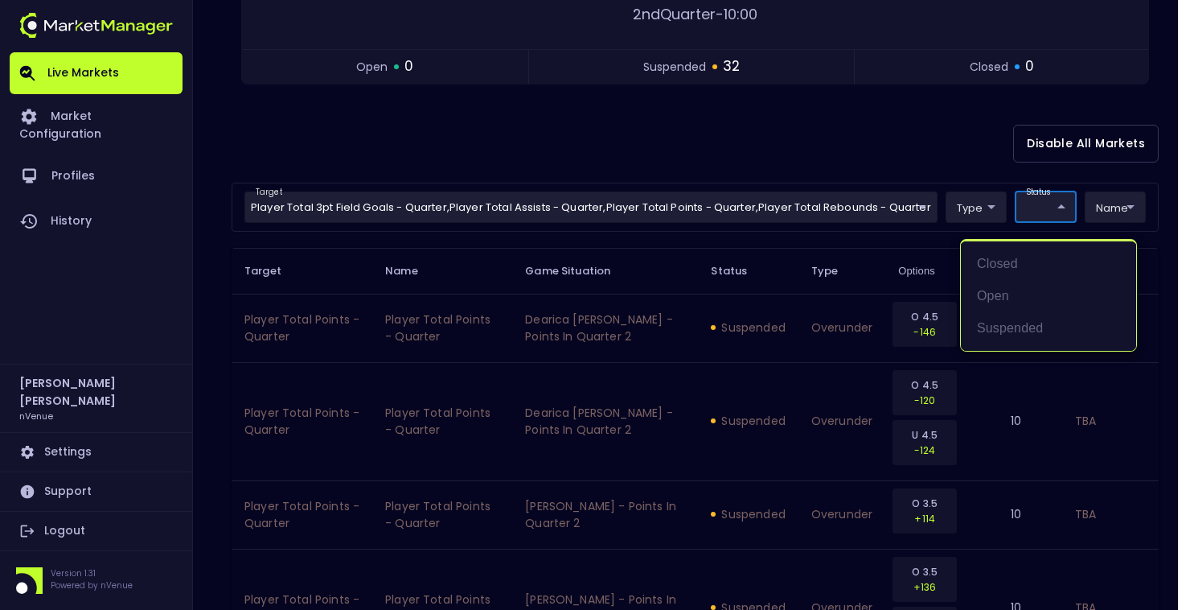
click at [616, 129] on div at bounding box center [595, 305] width 1190 height 610
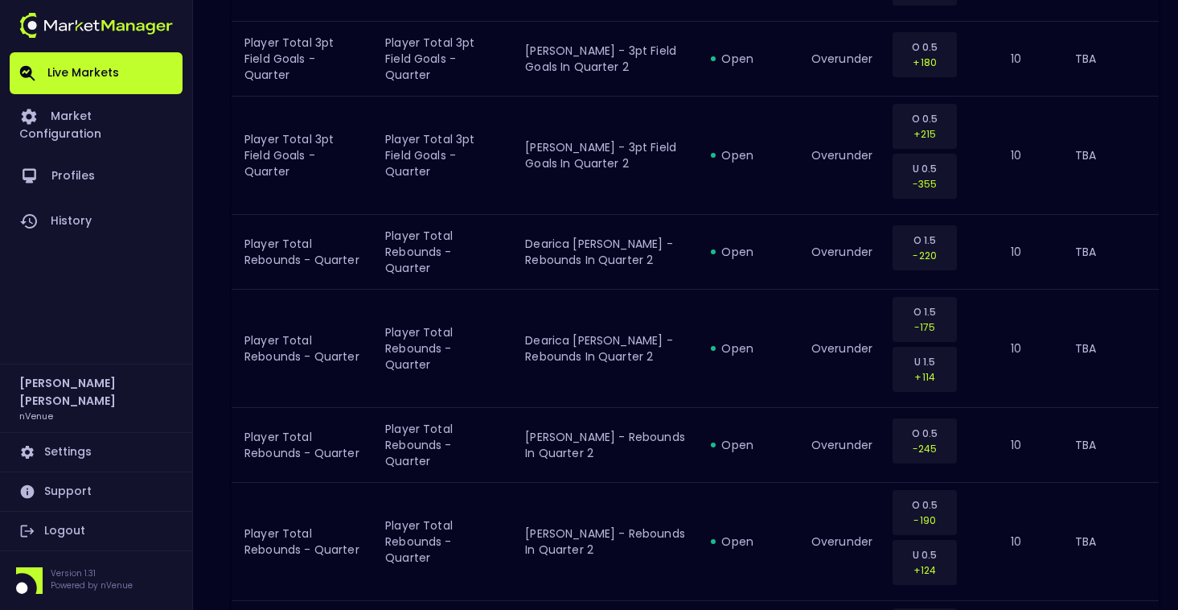
scroll to position [2380, 0]
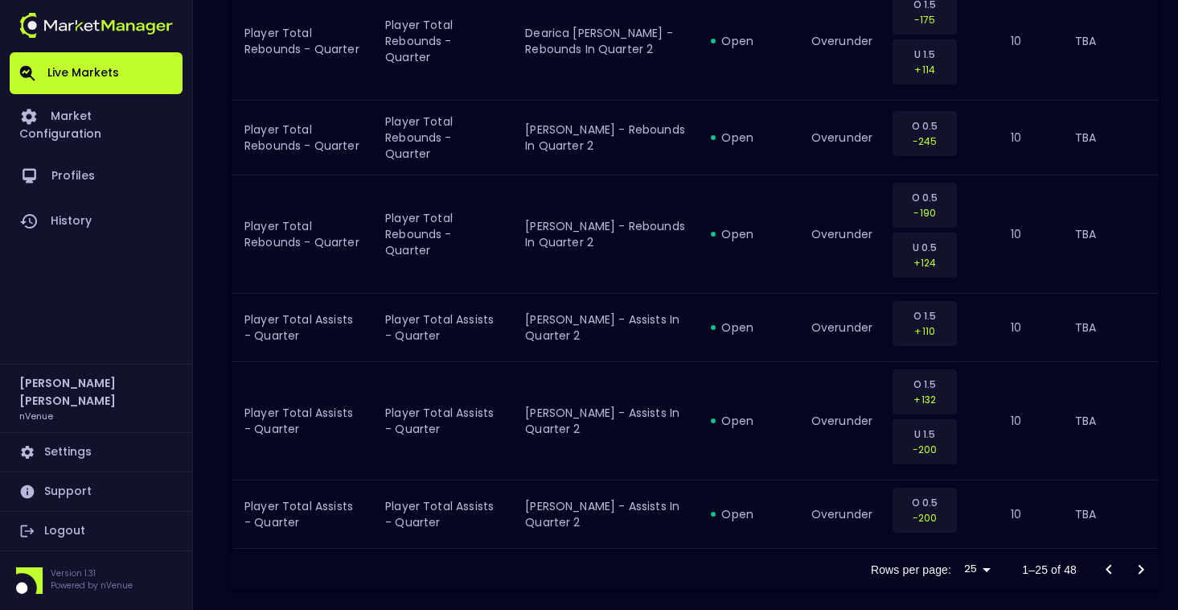
click at [1144, 560] on icon "Go to next page" at bounding box center [1141, 569] width 19 height 19
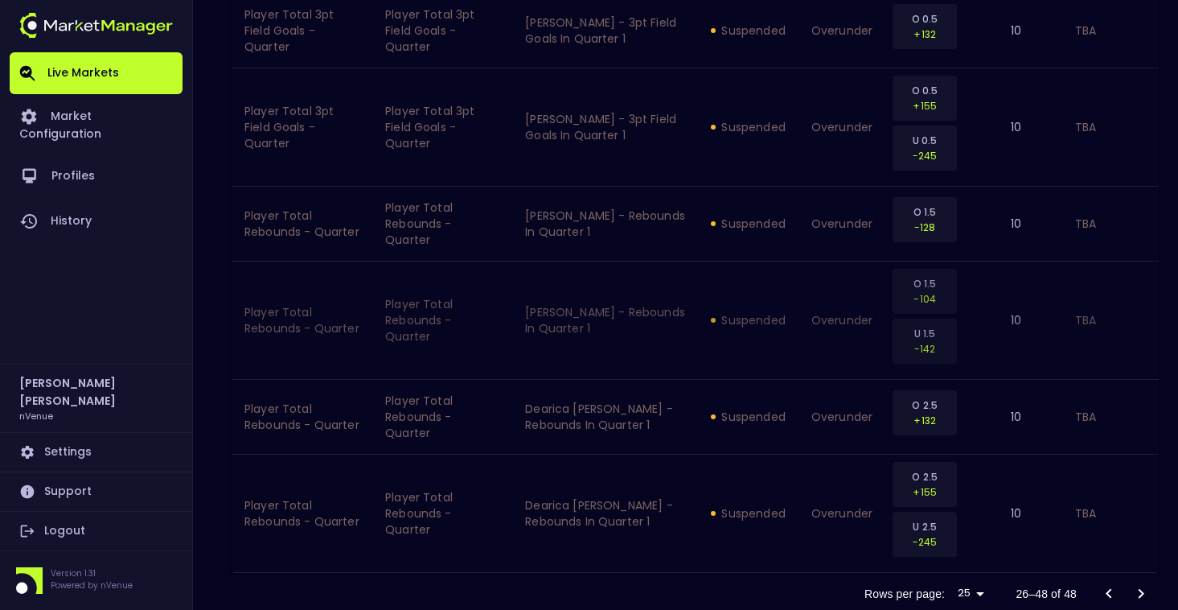
scroll to position [2243, 0]
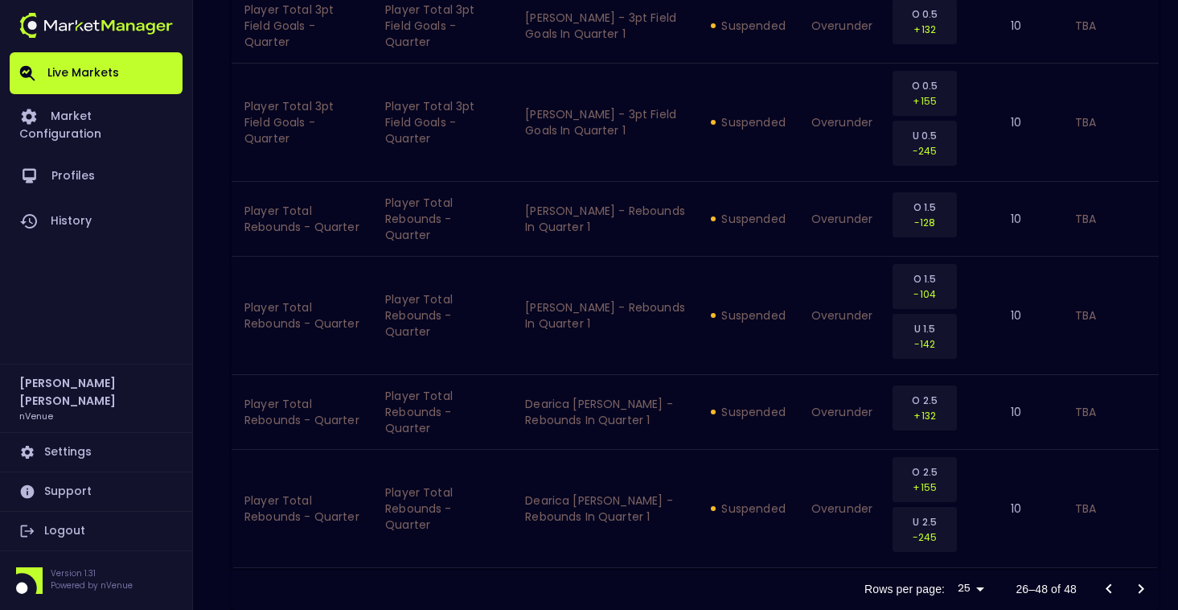
click at [1140, 573] on div at bounding box center [1125, 589] width 64 height 32
click at [1141, 573] on div at bounding box center [1125, 589] width 64 height 32
click at [1105, 579] on icon "Go to previous page" at bounding box center [1108, 588] width 19 height 19
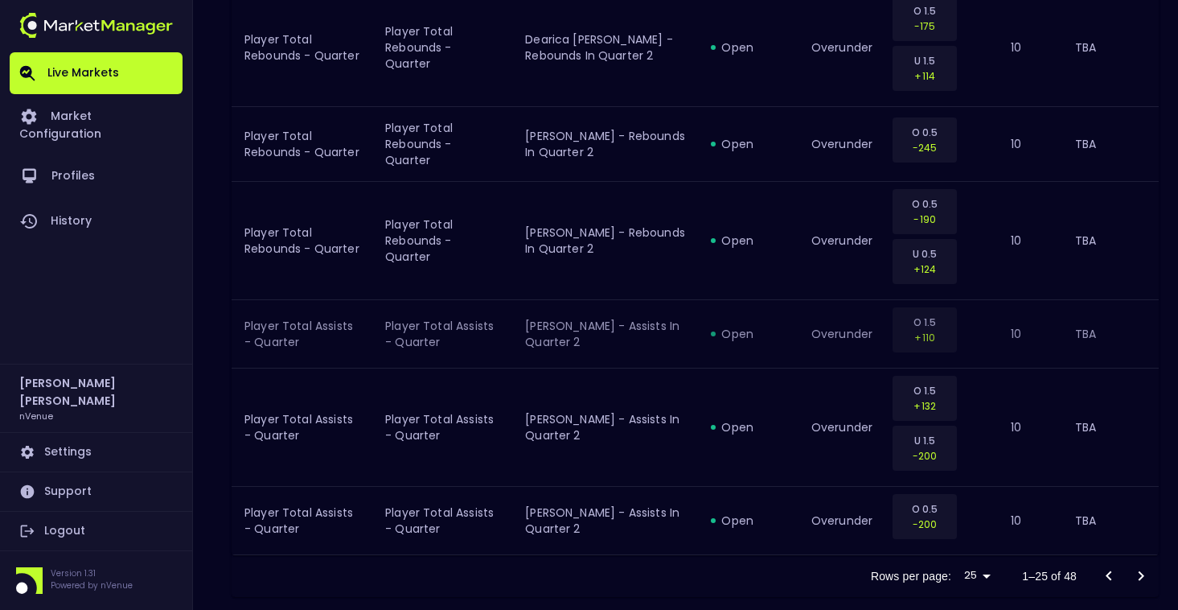
scroll to position [2380, 0]
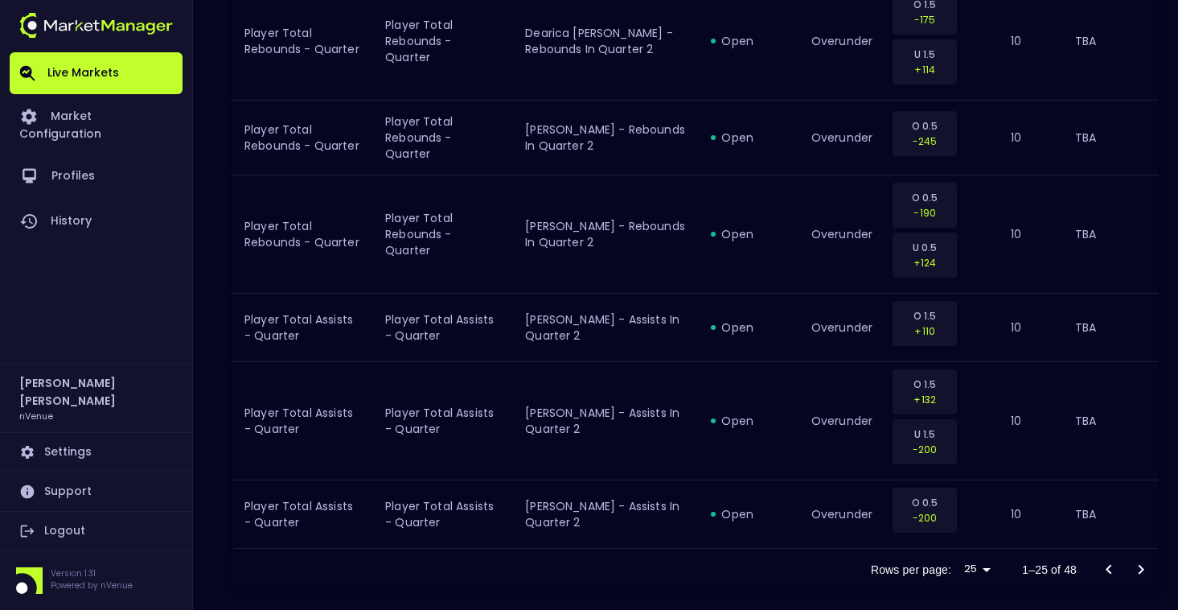
click at [1144, 560] on icon "Go to next page" at bounding box center [1141, 569] width 19 height 19
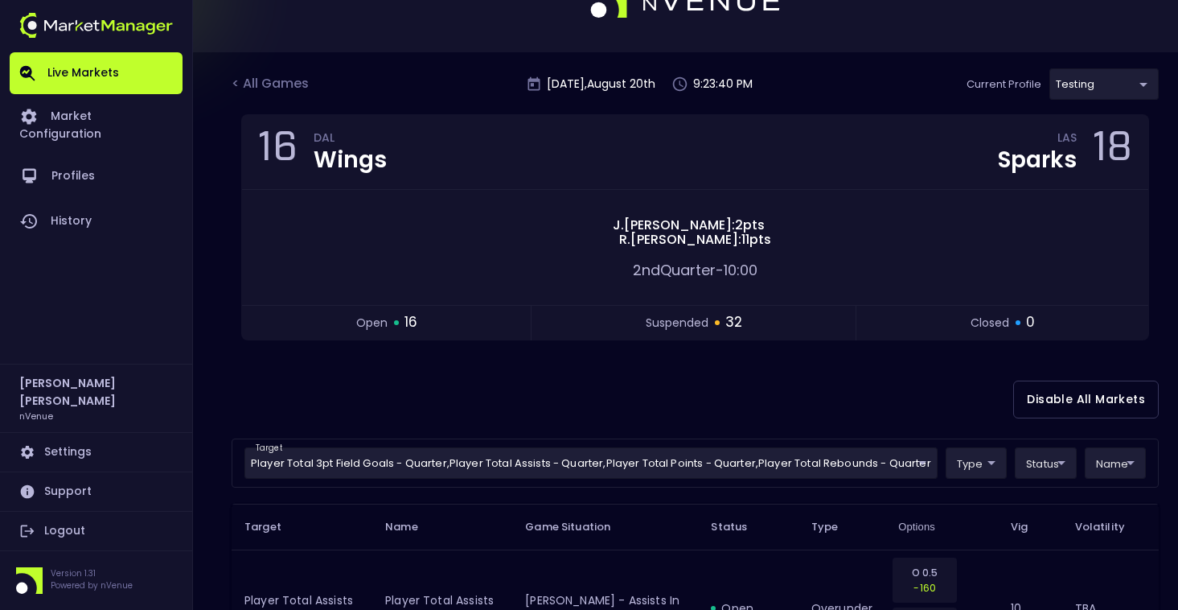
scroll to position [80, 0]
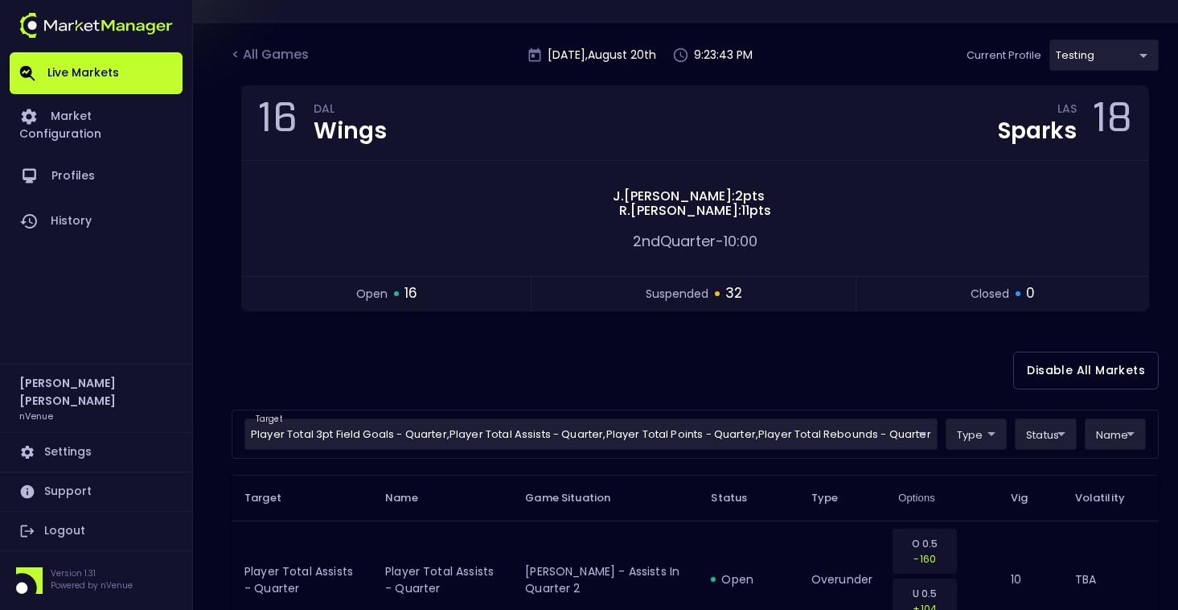
click at [939, 52] on div "< All Games [DATE] 9:23:43 PM Current Profile testing d66ee90f-df8e-430e-a05c-a…" at bounding box center [695, 62] width 927 height 46
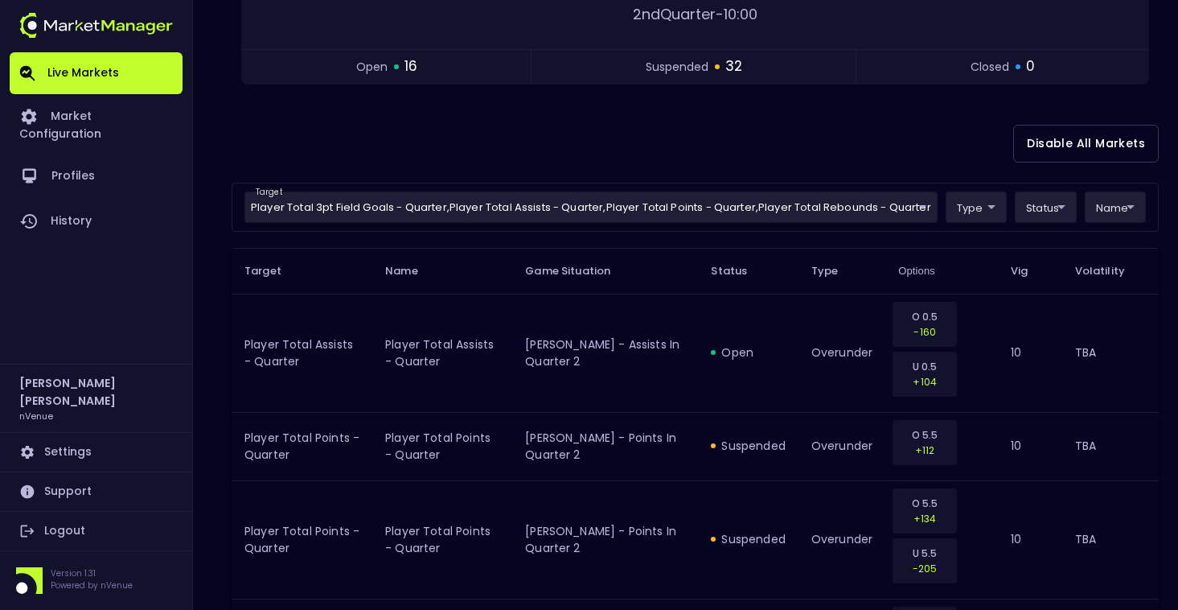
scroll to position [322, 0]
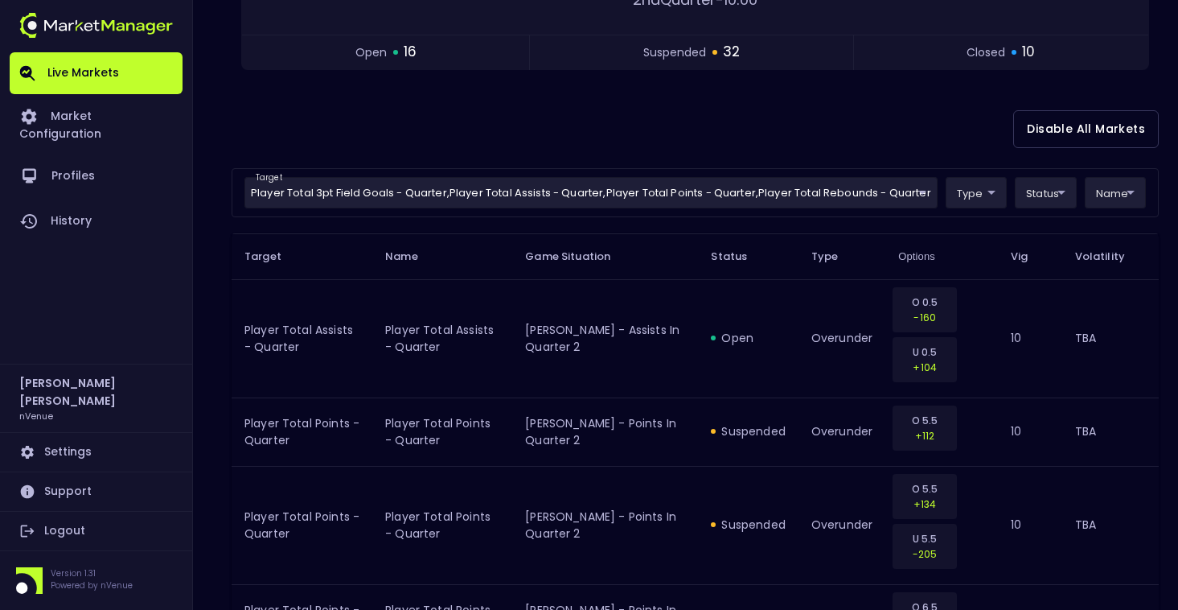
click at [831, 107] on div "Disable All Markets" at bounding box center [695, 129] width 927 height 78
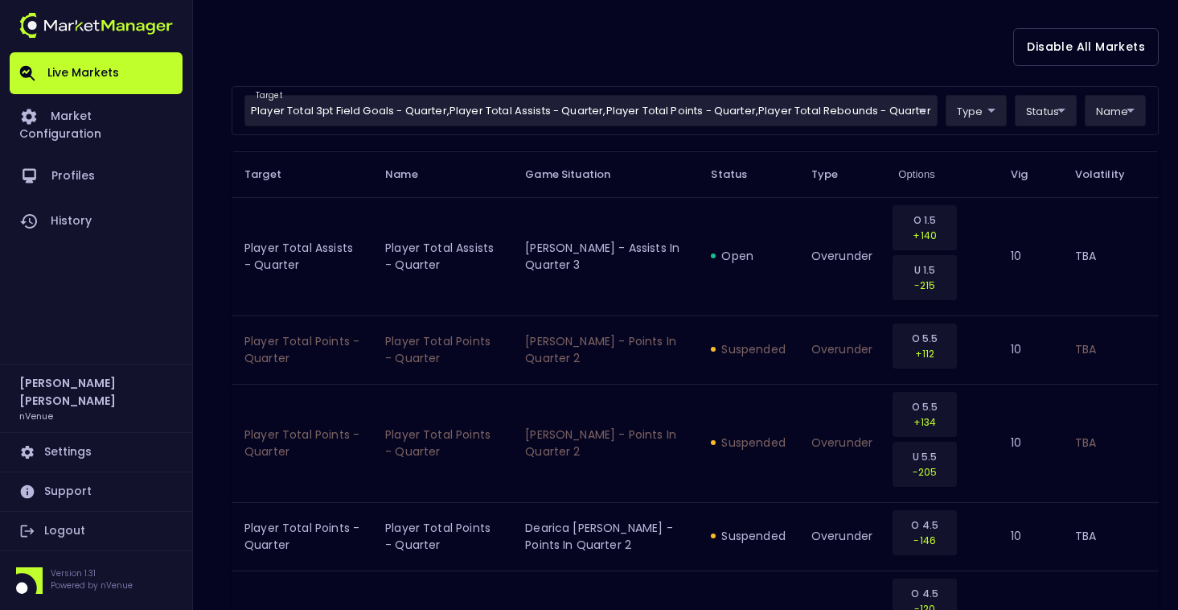
scroll to position [0, 0]
